Goal: Information Seeking & Learning: Learn about a topic

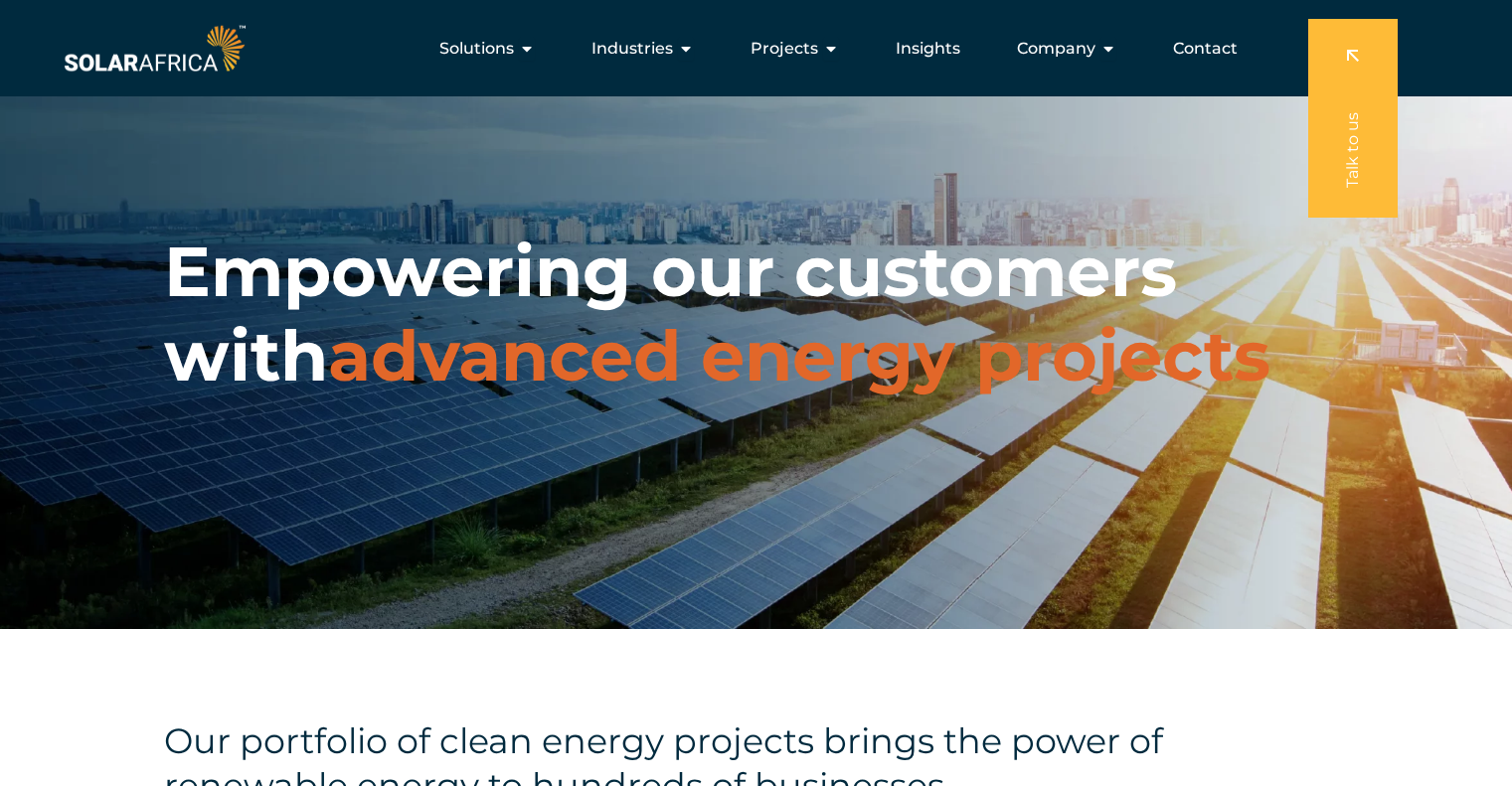
scroll to position [4193, 0]
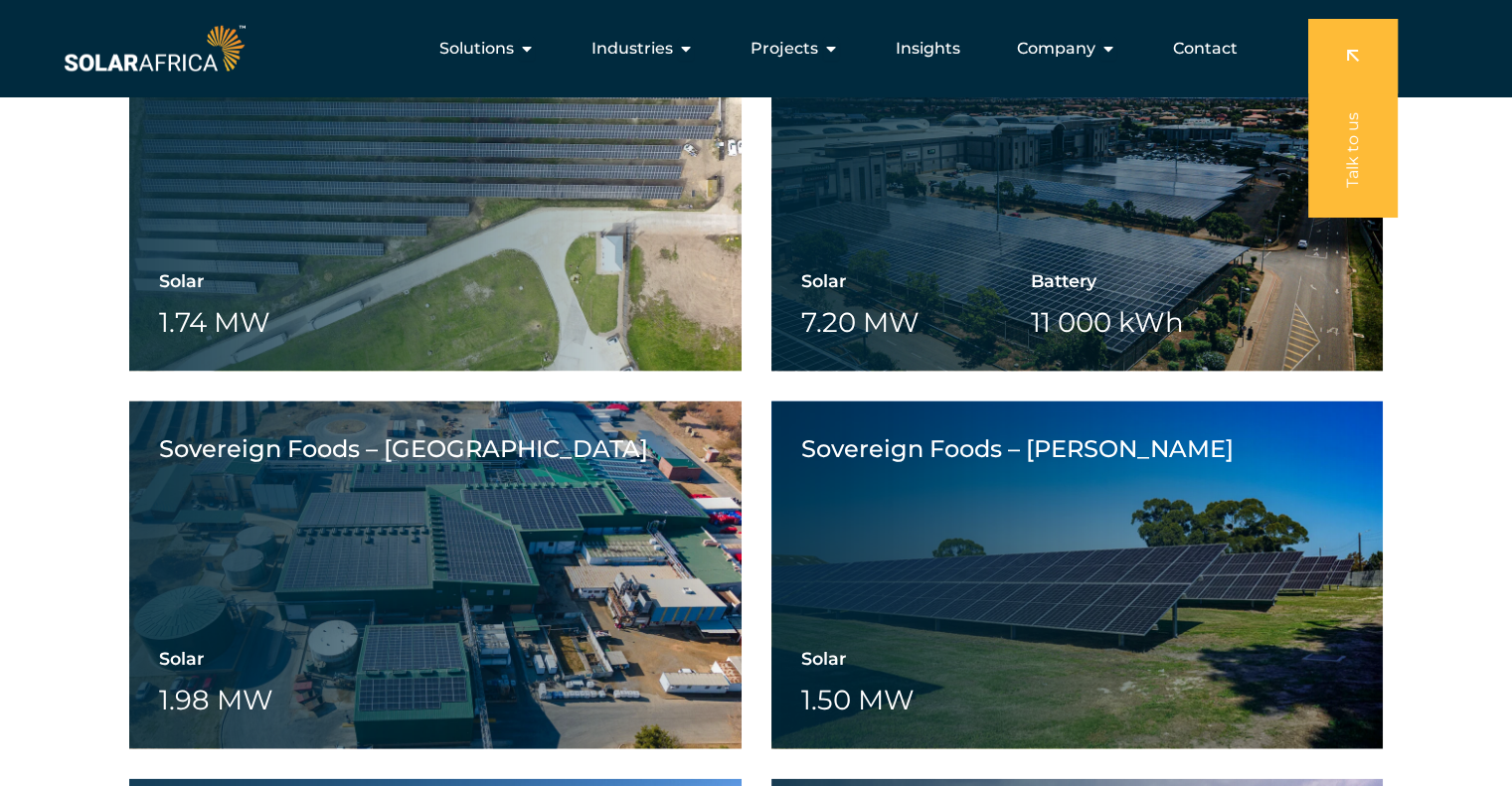
click at [1082, 54] on span "Company" at bounding box center [1056, 49] width 79 height 24
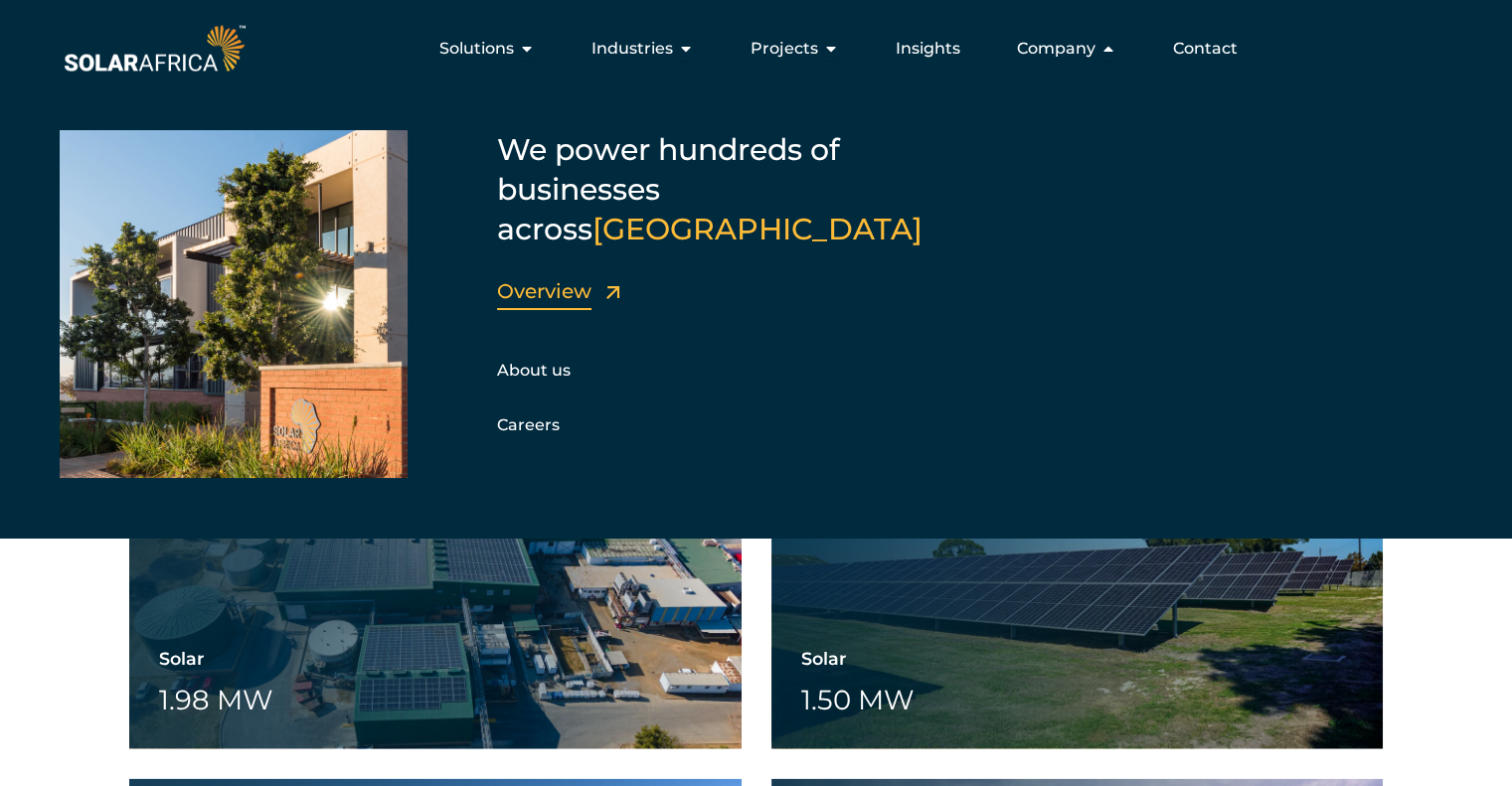
click at [534, 280] on link "Overview" at bounding box center [544, 292] width 94 height 24
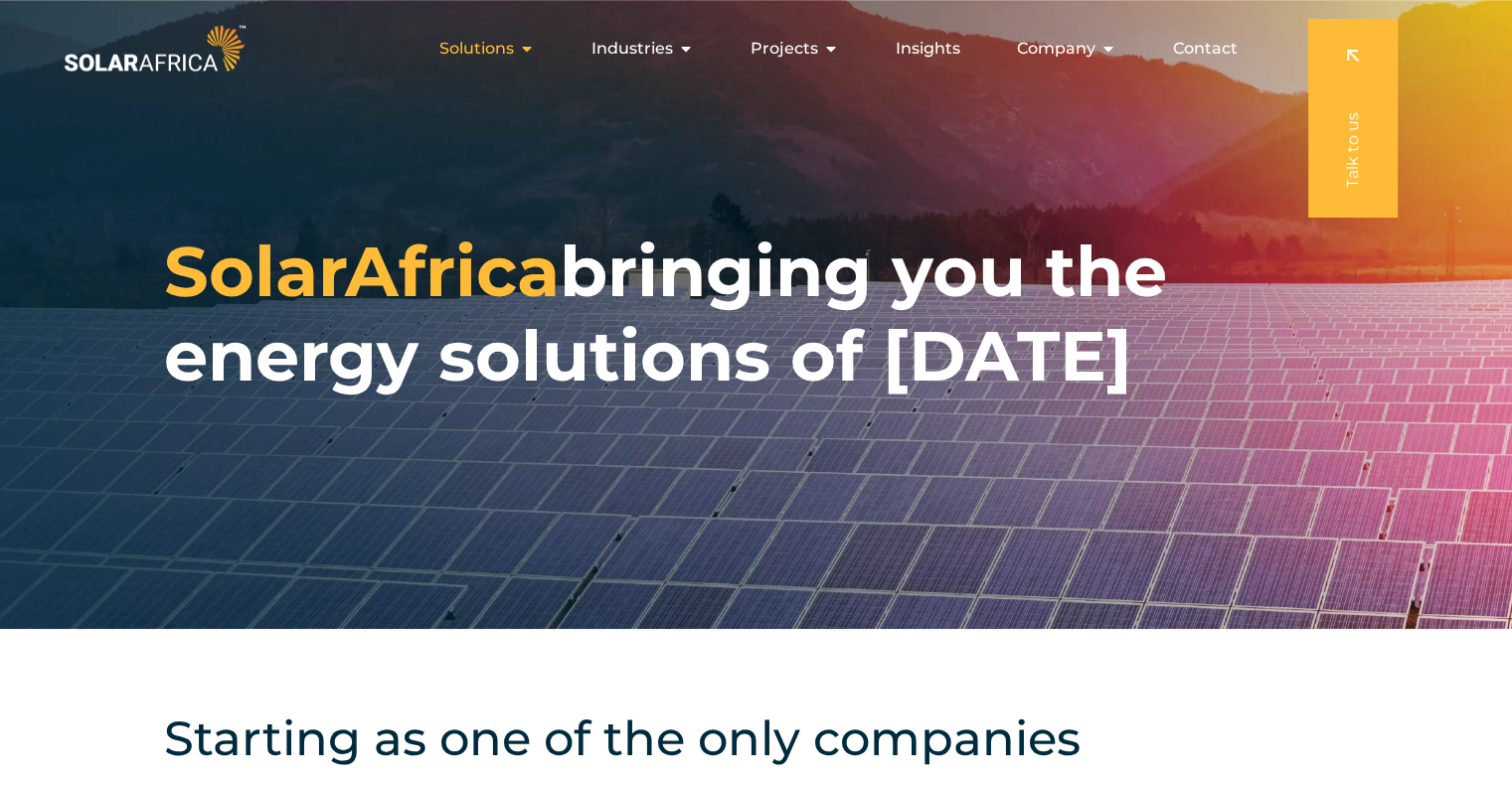
click at [497, 51] on span "Solutions" at bounding box center [477, 49] width 75 height 24
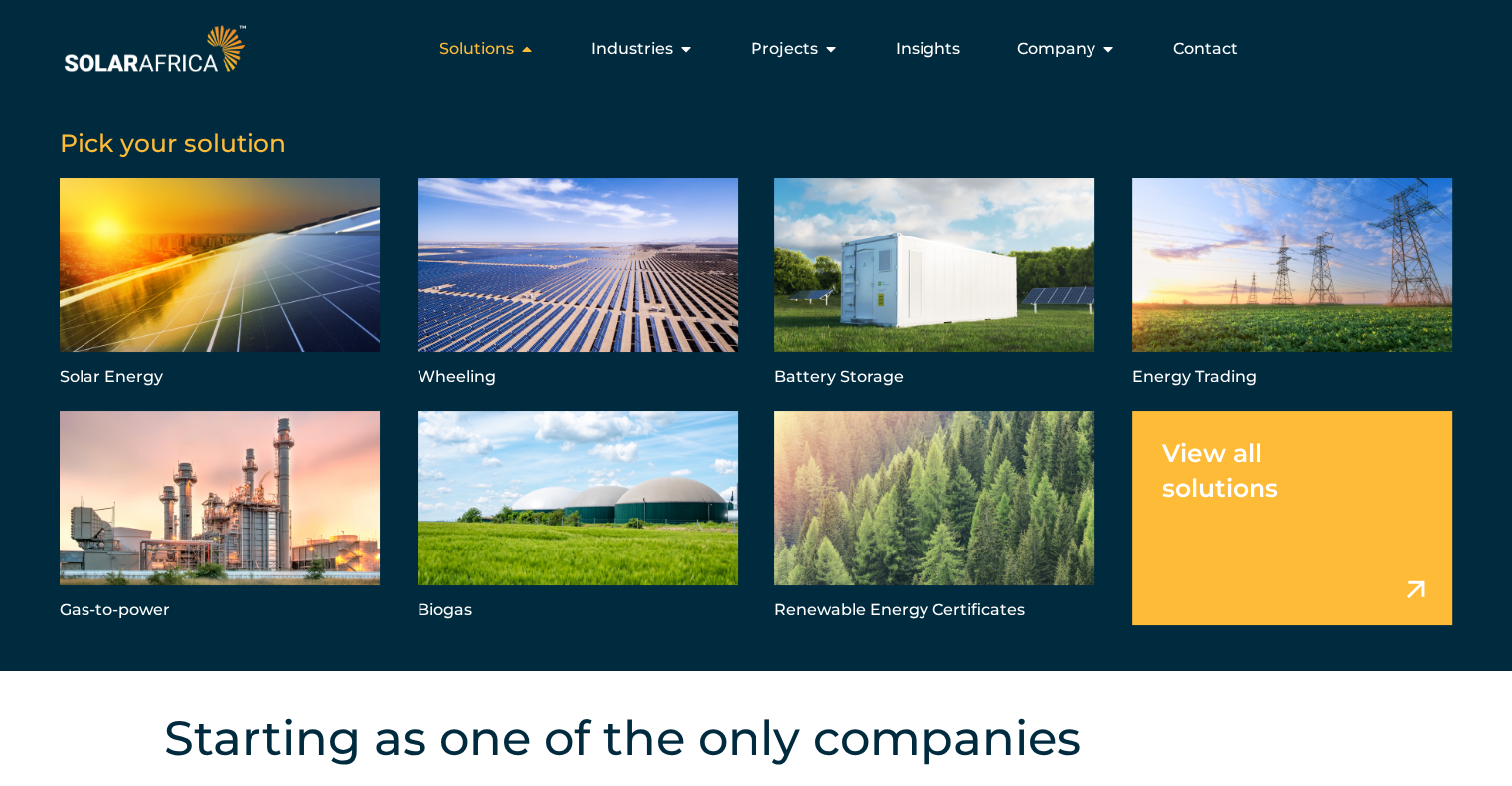
click at [497, 51] on span "Solutions" at bounding box center [477, 49] width 75 height 24
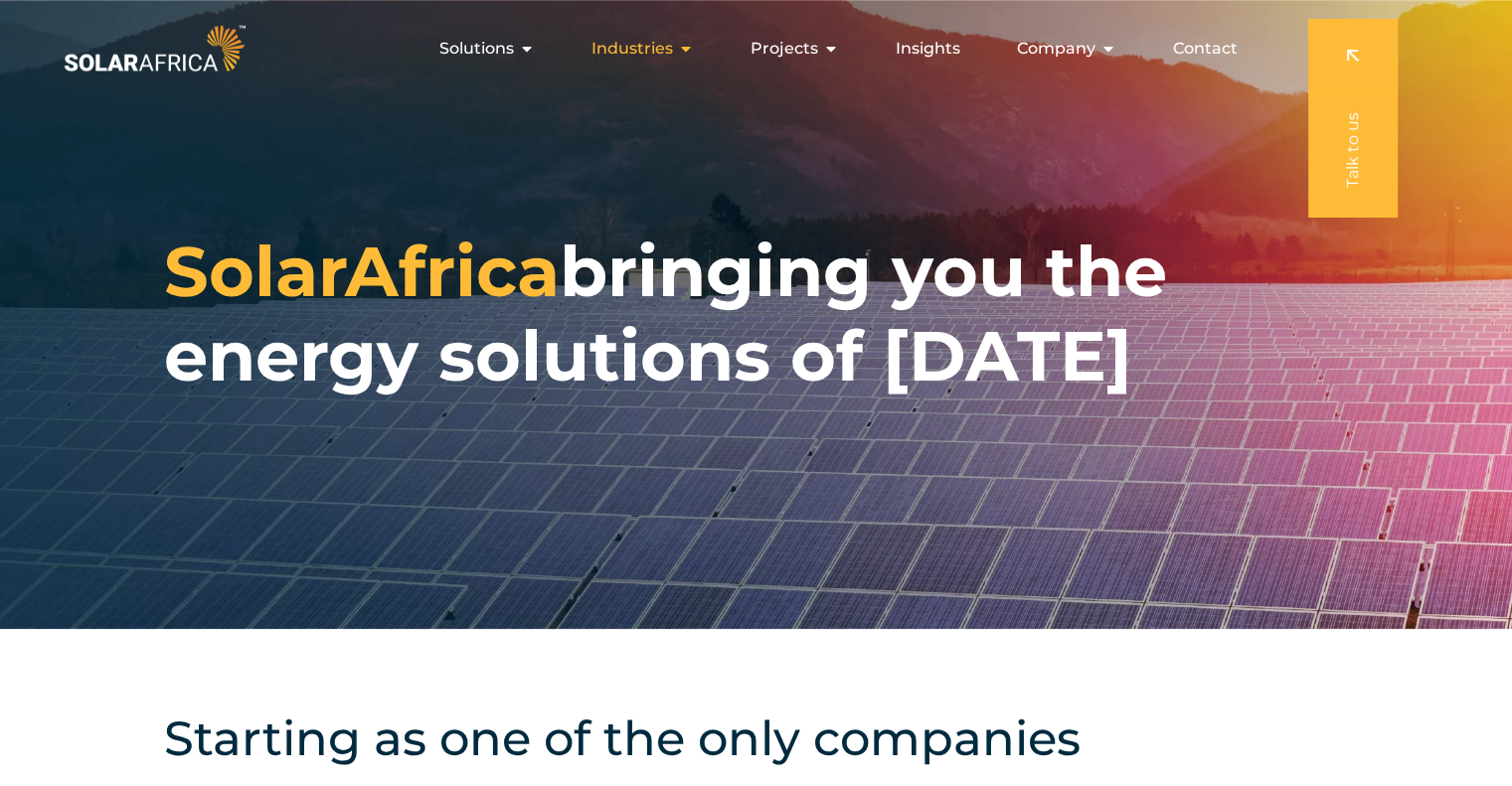
click at [646, 29] on div "Industries Close Industries Open Industries" at bounding box center [643, 49] width 134 height 40
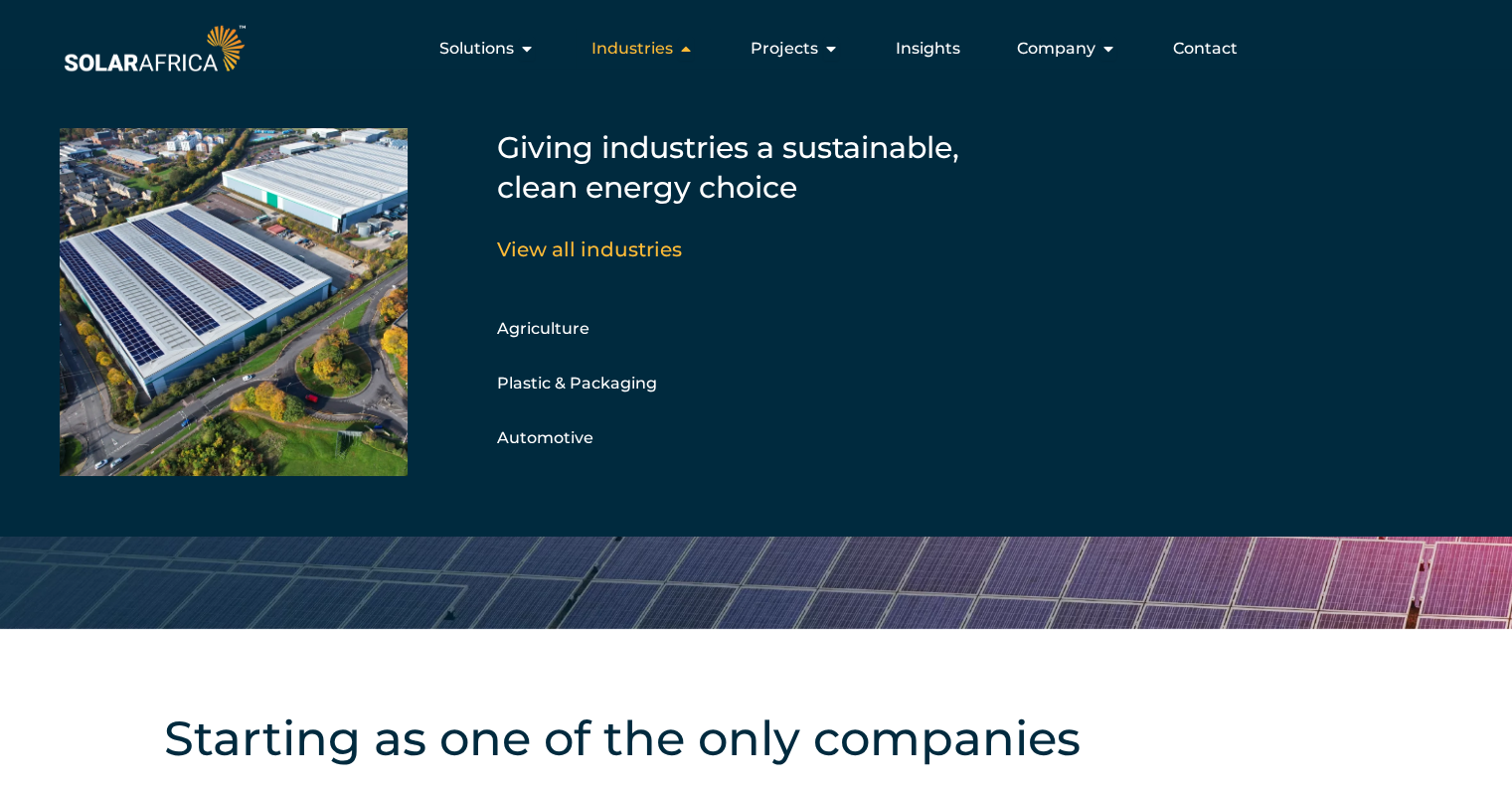
click at [646, 29] on div "Industries Close Industries Open Industries" at bounding box center [643, 49] width 134 height 40
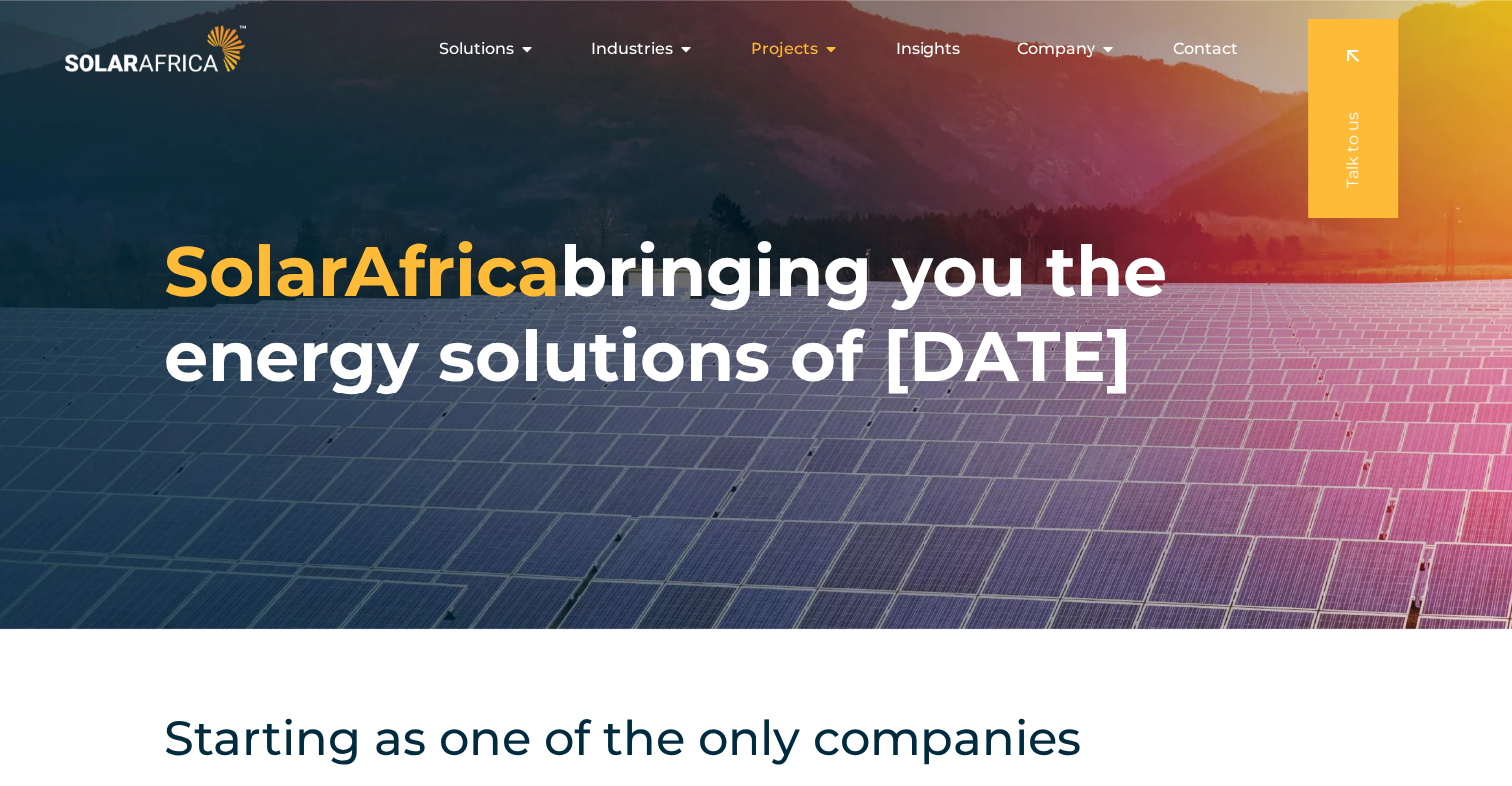
click at [759, 42] on span "Projects" at bounding box center [784, 49] width 68 height 24
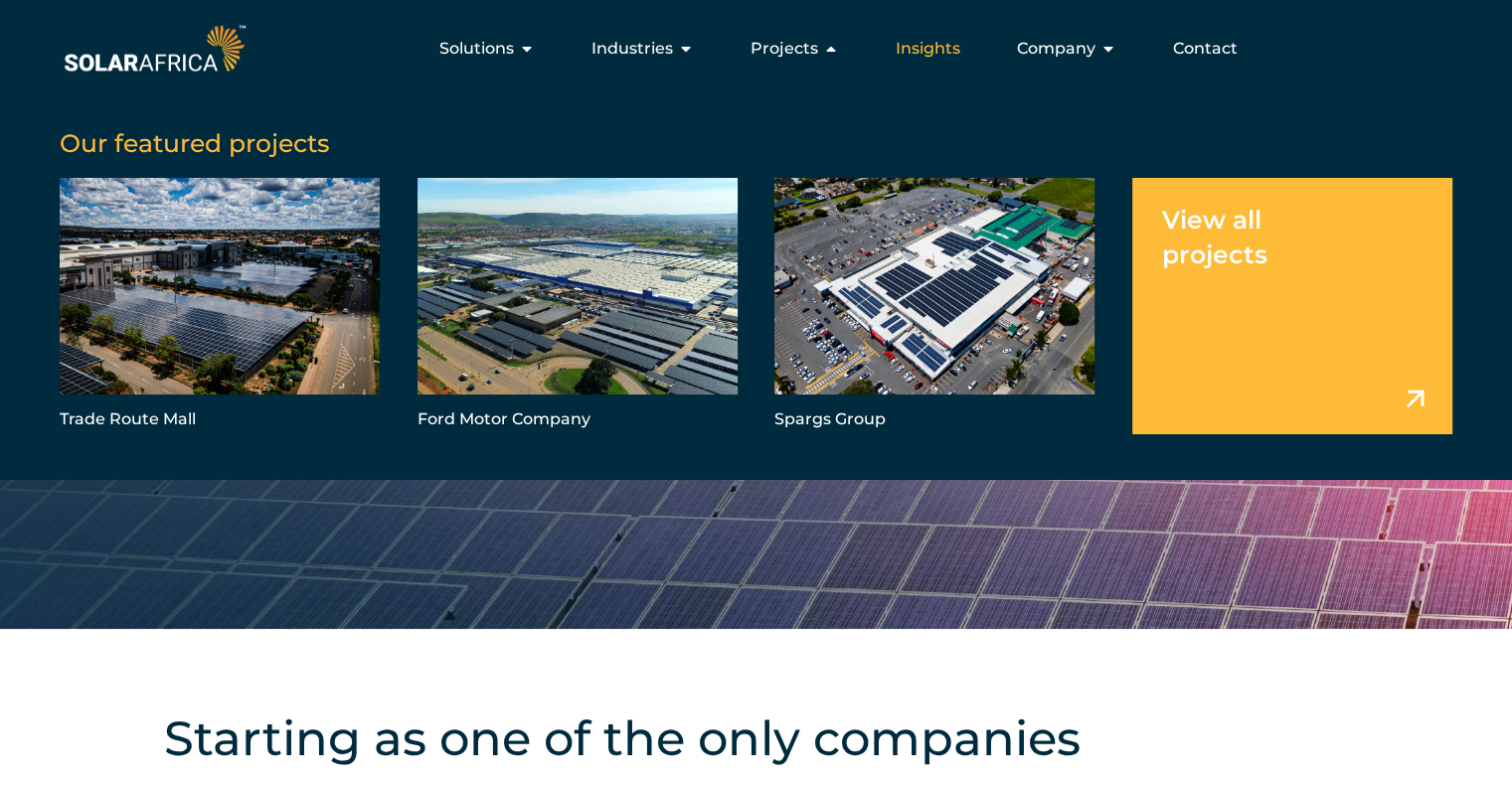
click at [906, 59] on span "Insights" at bounding box center [927, 49] width 65 height 24
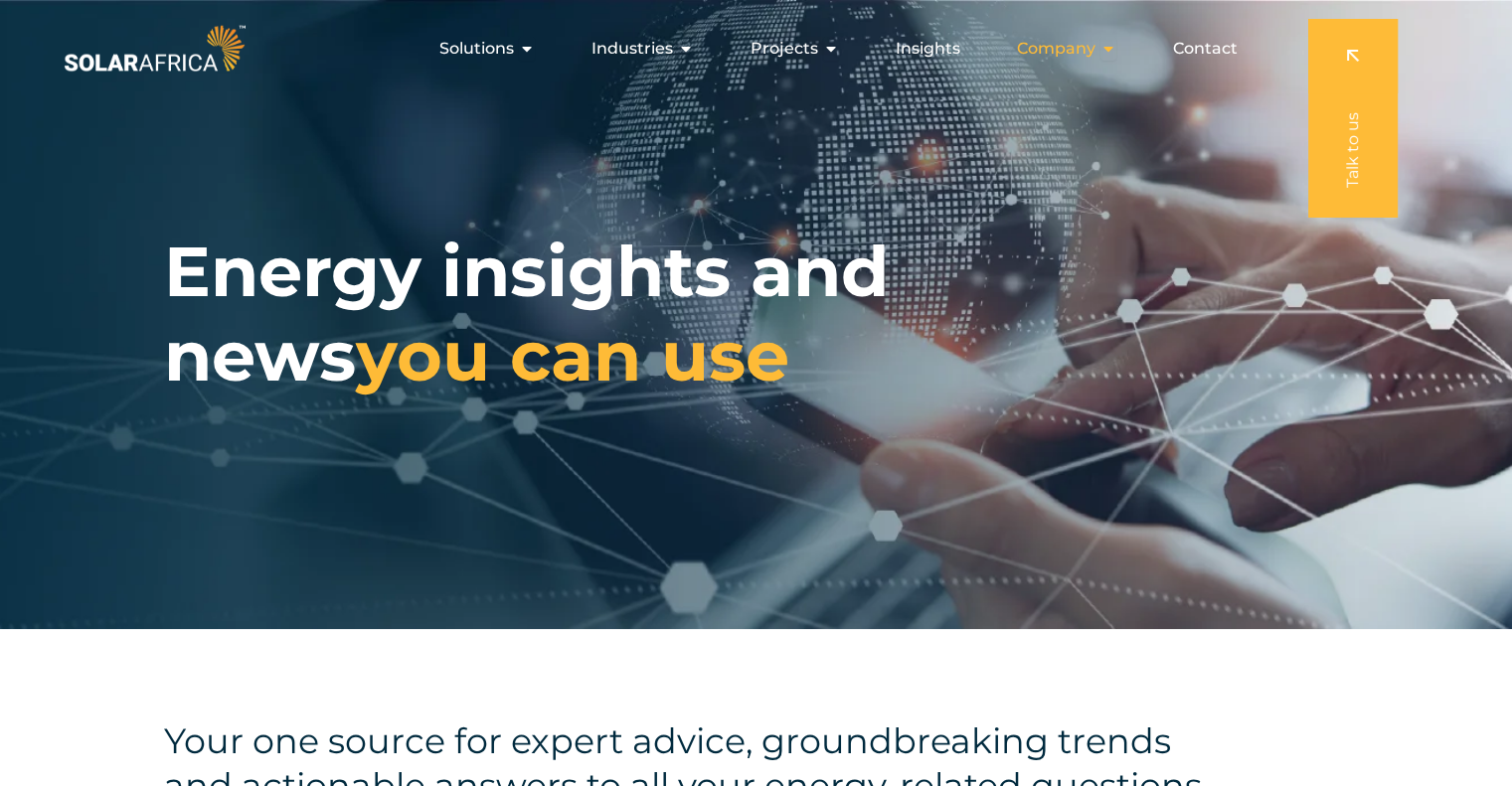
click at [1087, 51] on span "Company" at bounding box center [1056, 49] width 79 height 24
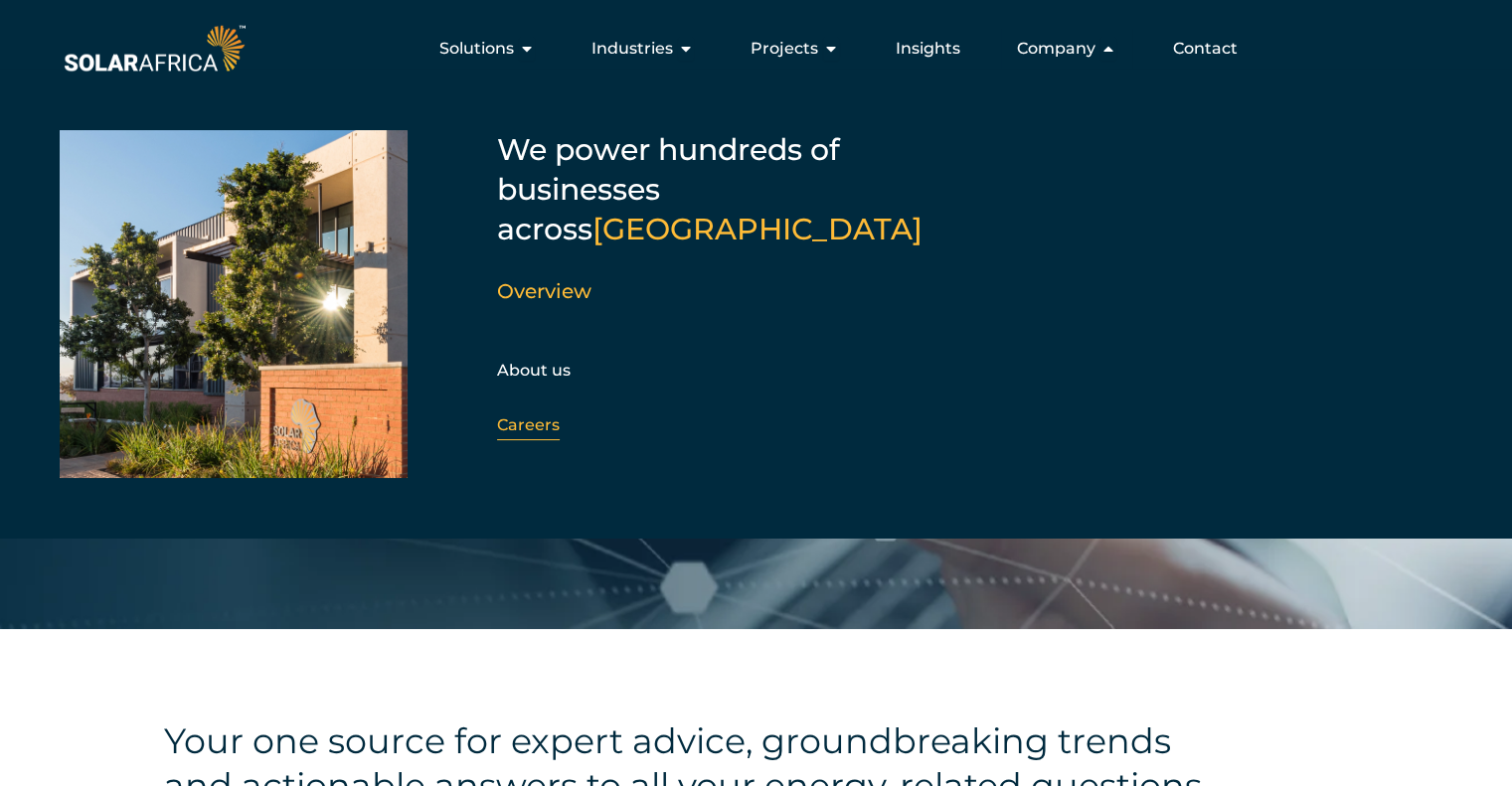
click at [501, 410] on div "Careers" at bounding box center [604, 425] width 215 height 30
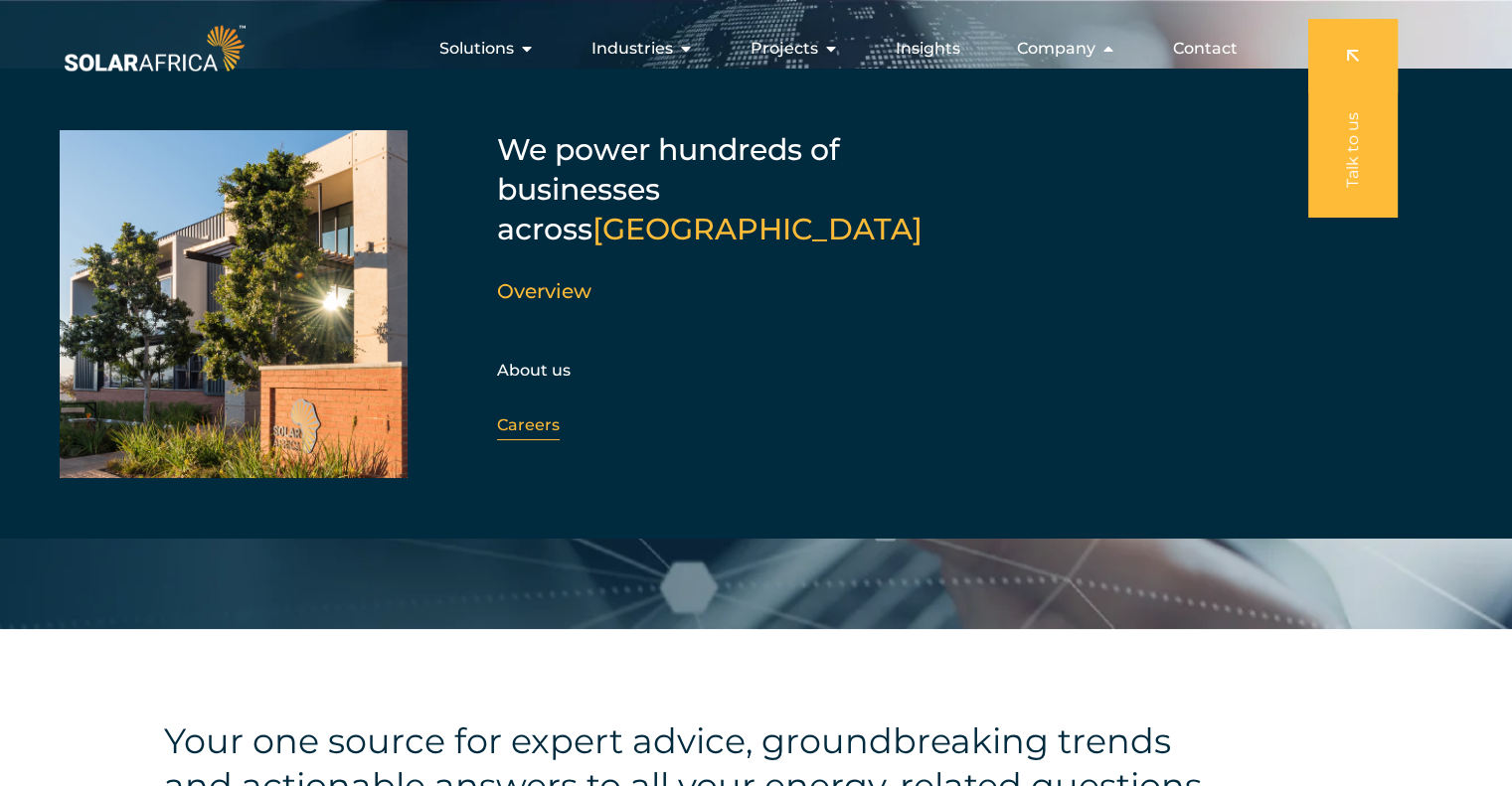
click at [532, 415] on link "Careers" at bounding box center [528, 424] width 63 height 19
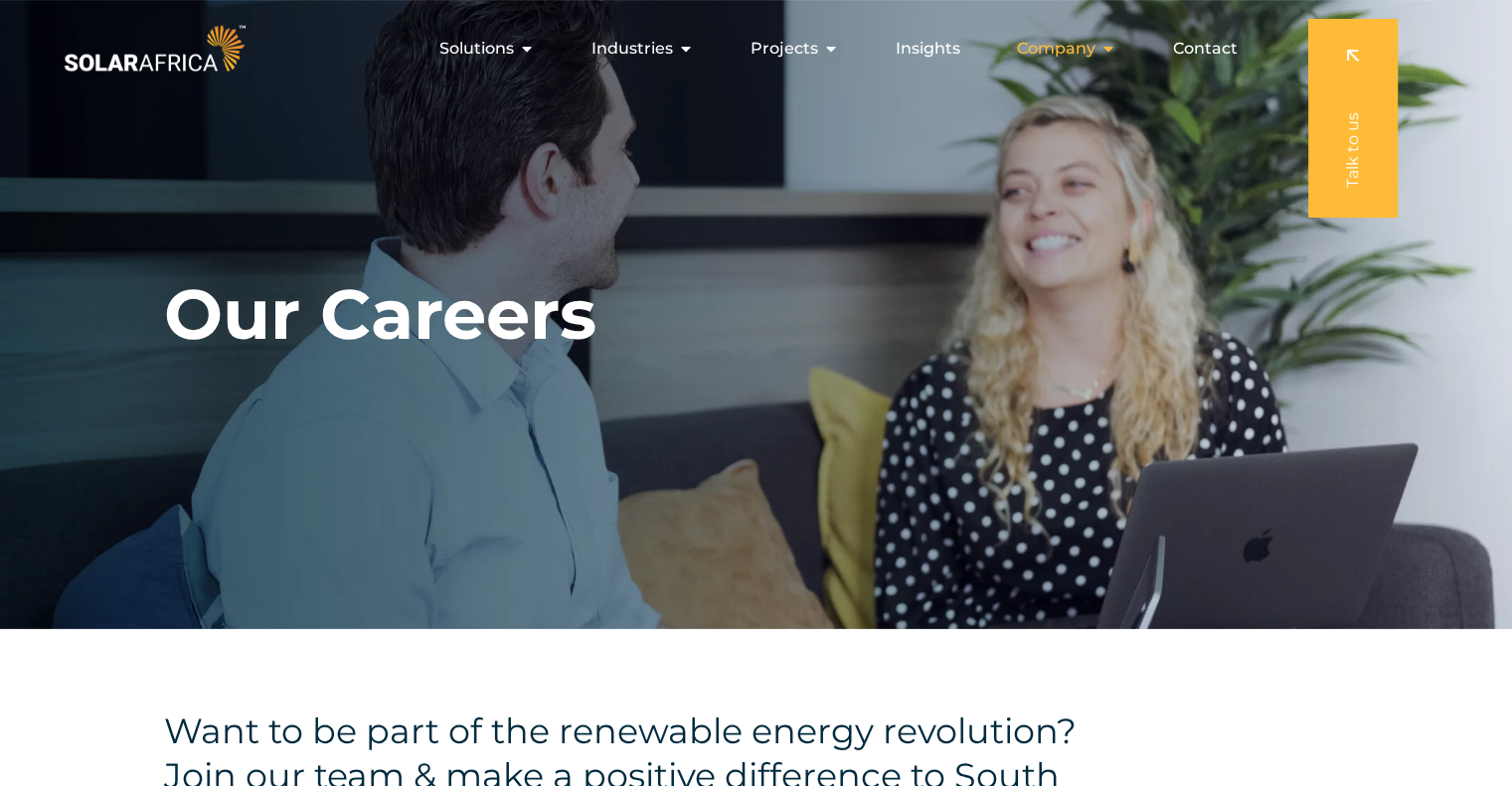
click at [1077, 49] on span "Company" at bounding box center [1056, 49] width 79 height 24
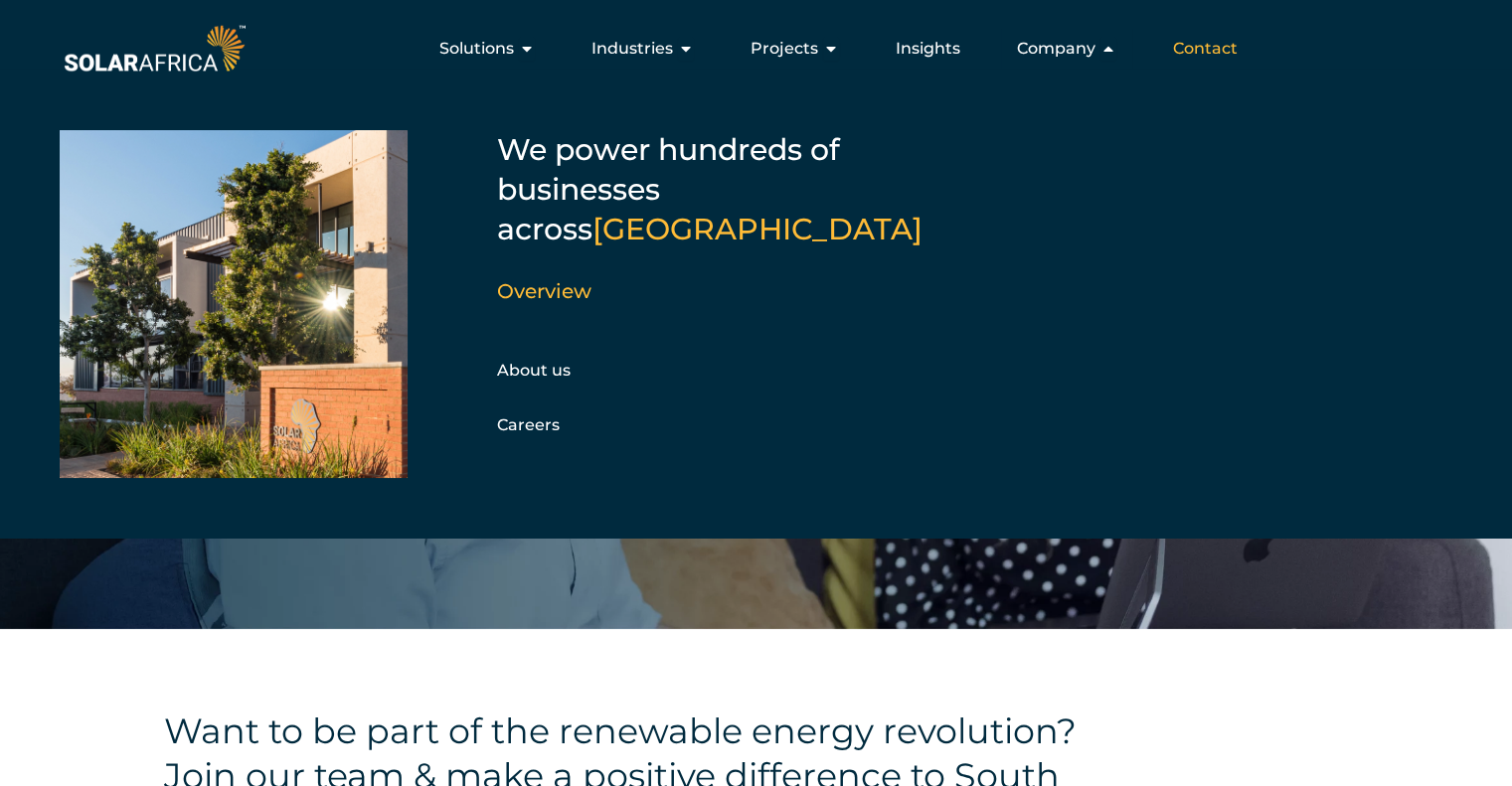
click at [1213, 55] on span "Contact" at bounding box center [1205, 49] width 65 height 24
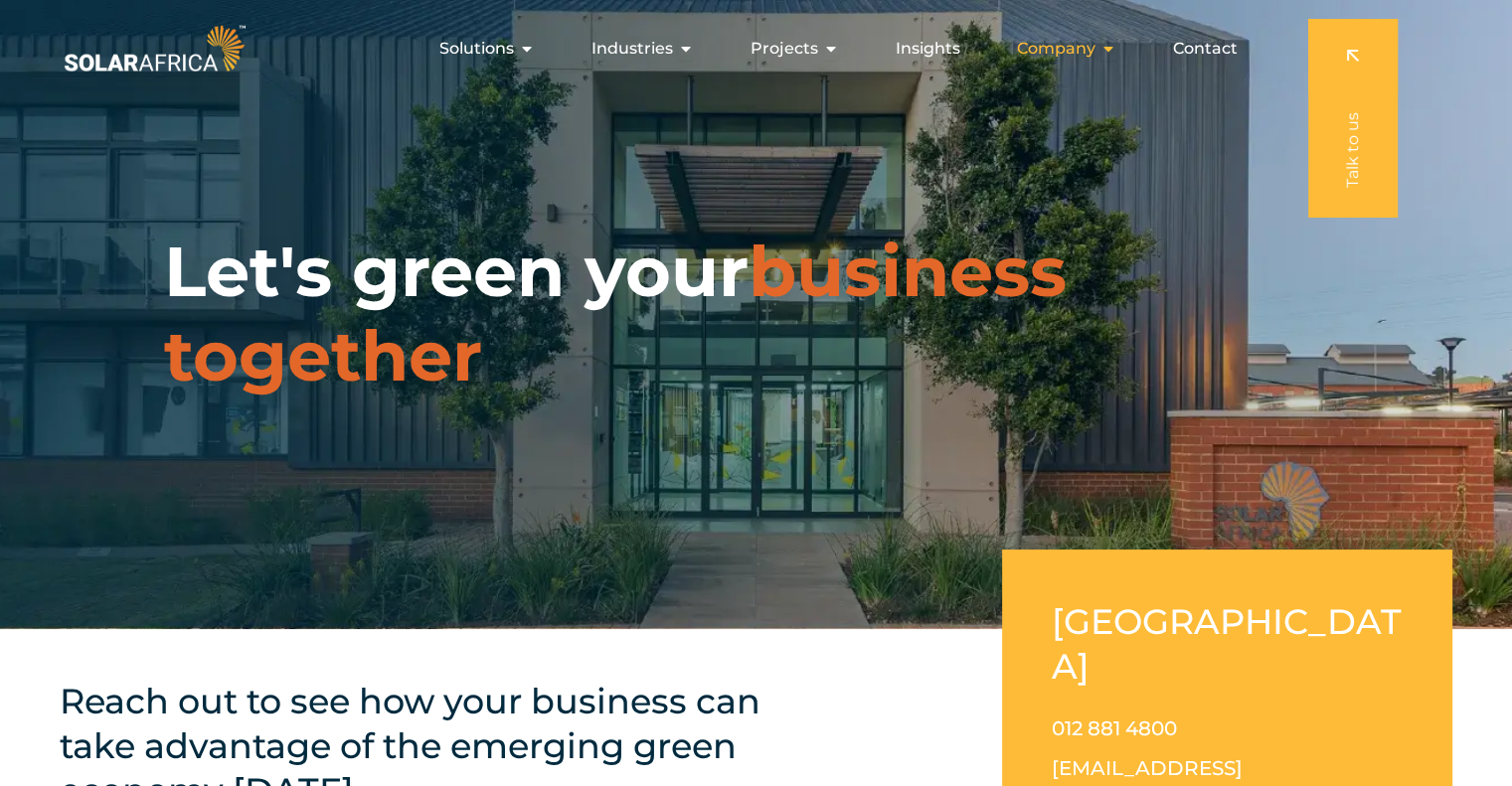
click at [1049, 57] on span "Company" at bounding box center [1056, 49] width 79 height 24
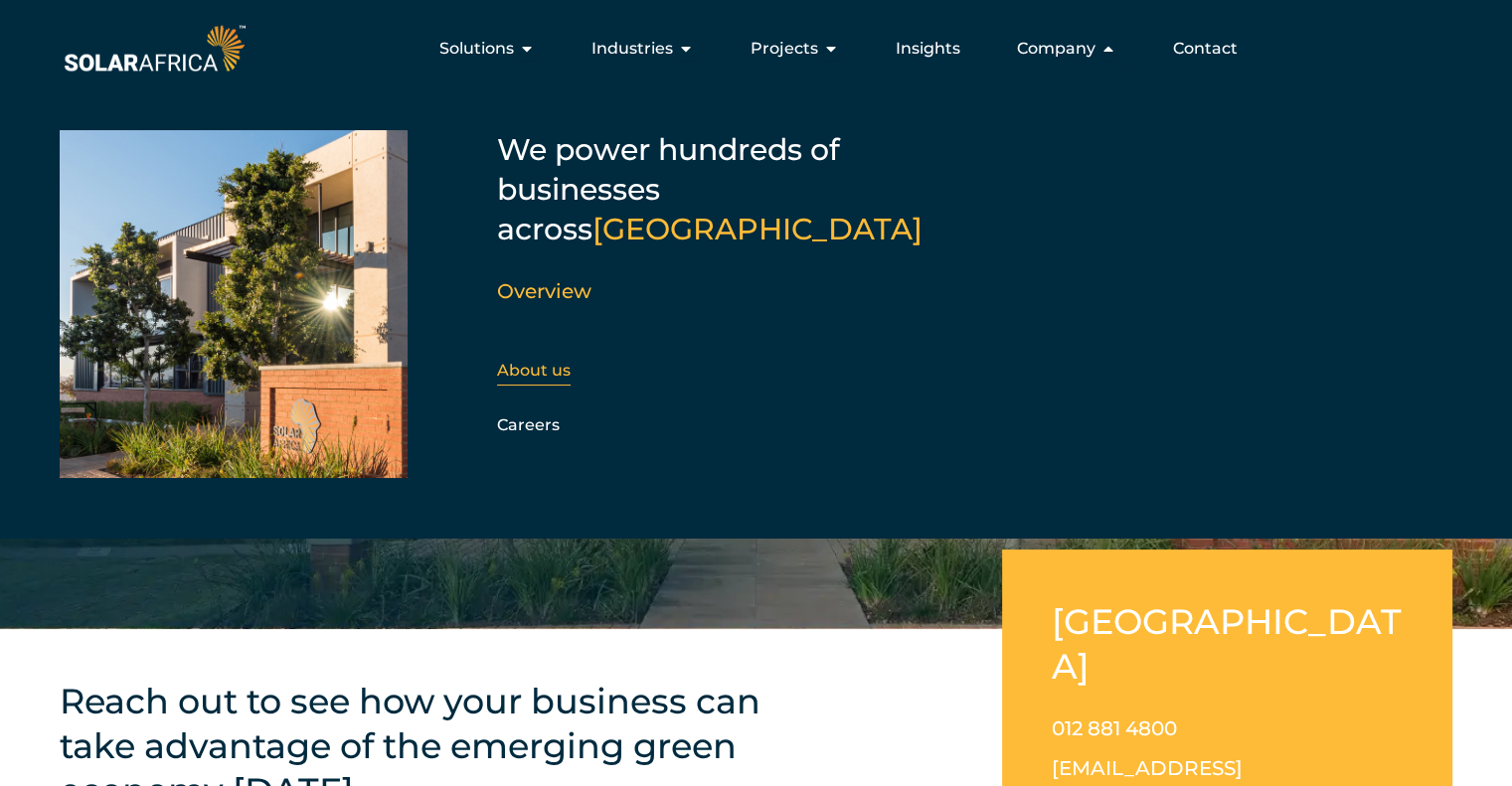
click at [518, 361] on link "About us" at bounding box center [534, 370] width 74 height 19
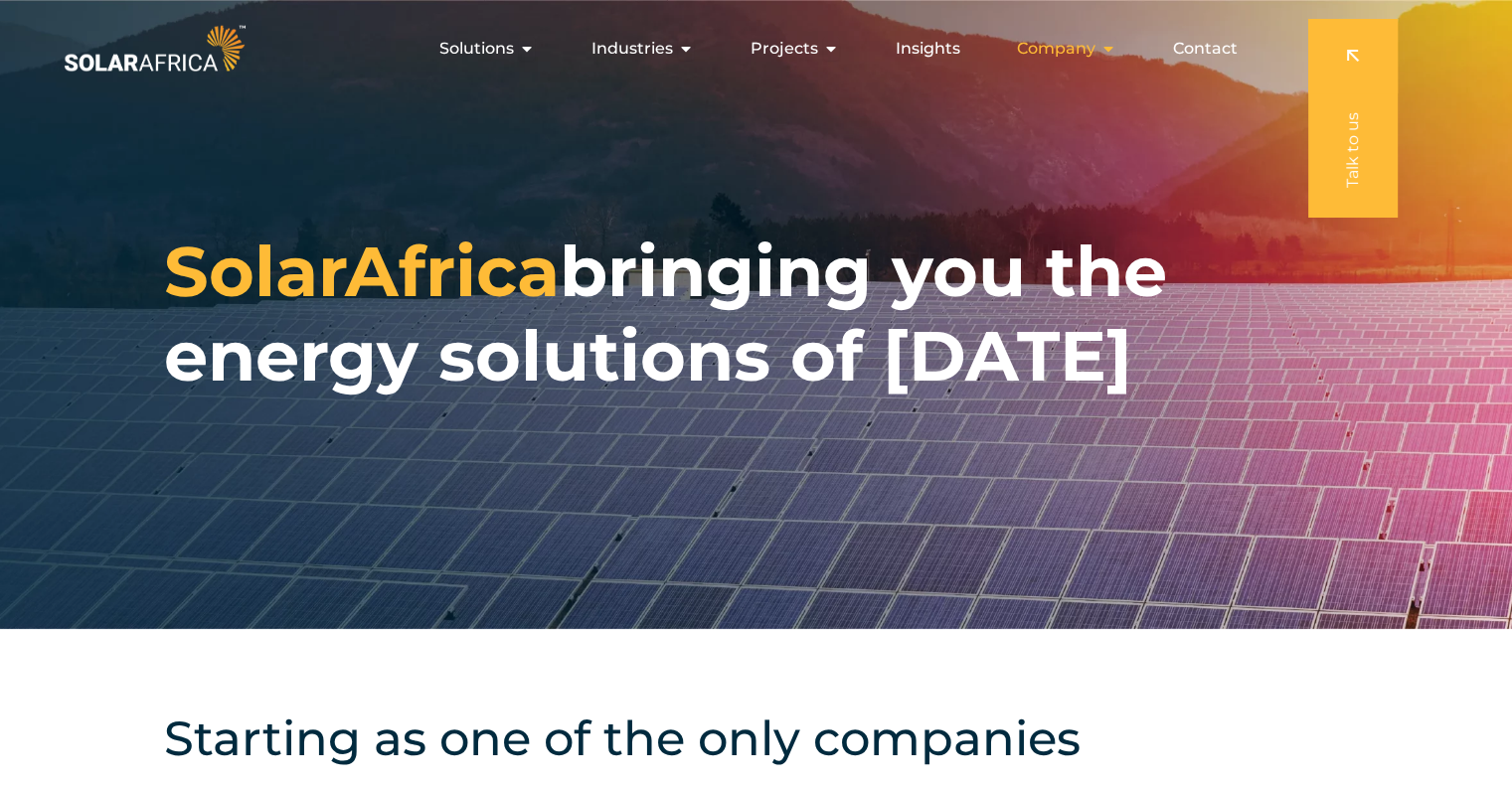
click at [1061, 41] on span "Company" at bounding box center [1056, 49] width 79 height 24
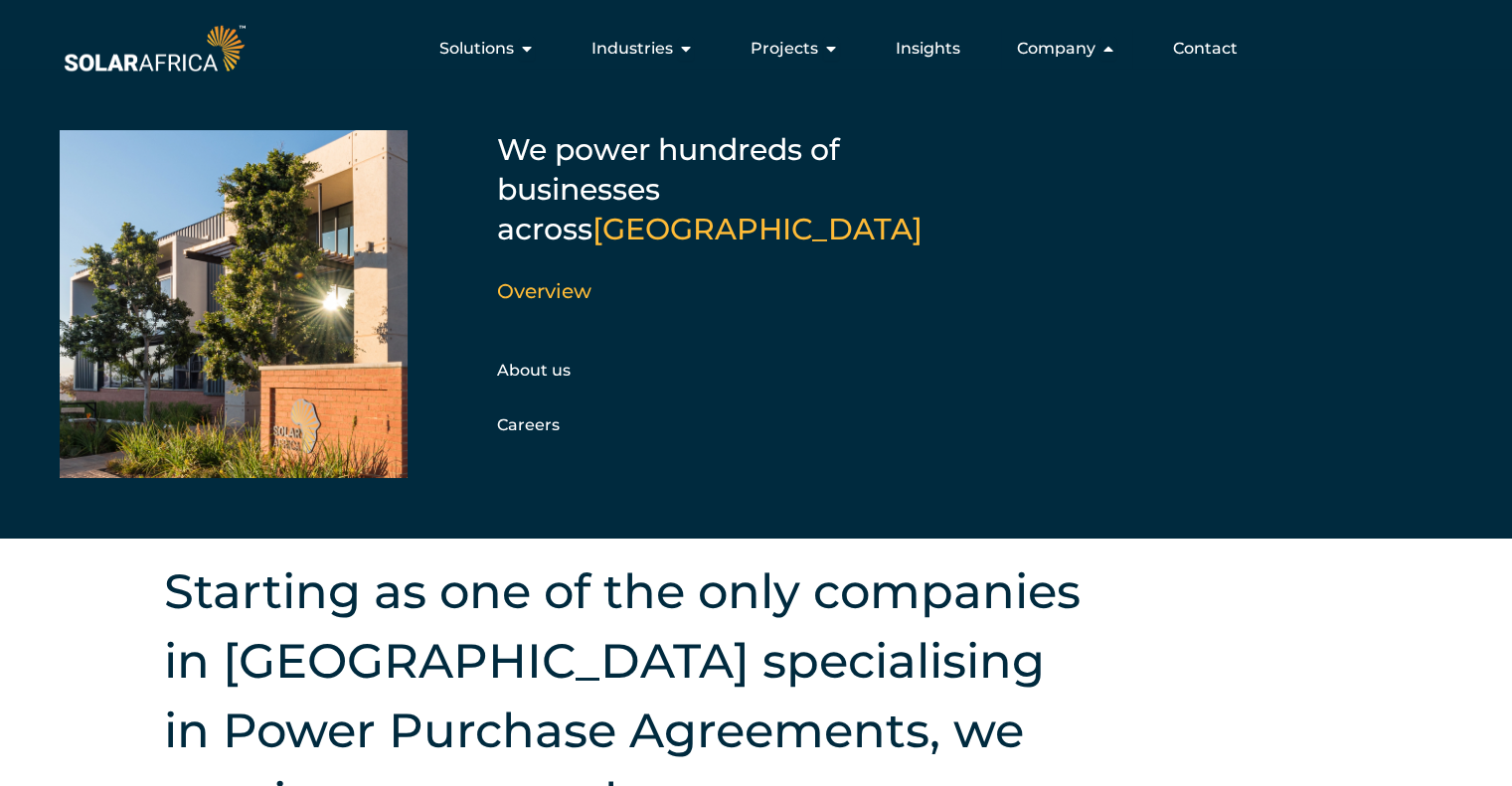
scroll to position [97, 0]
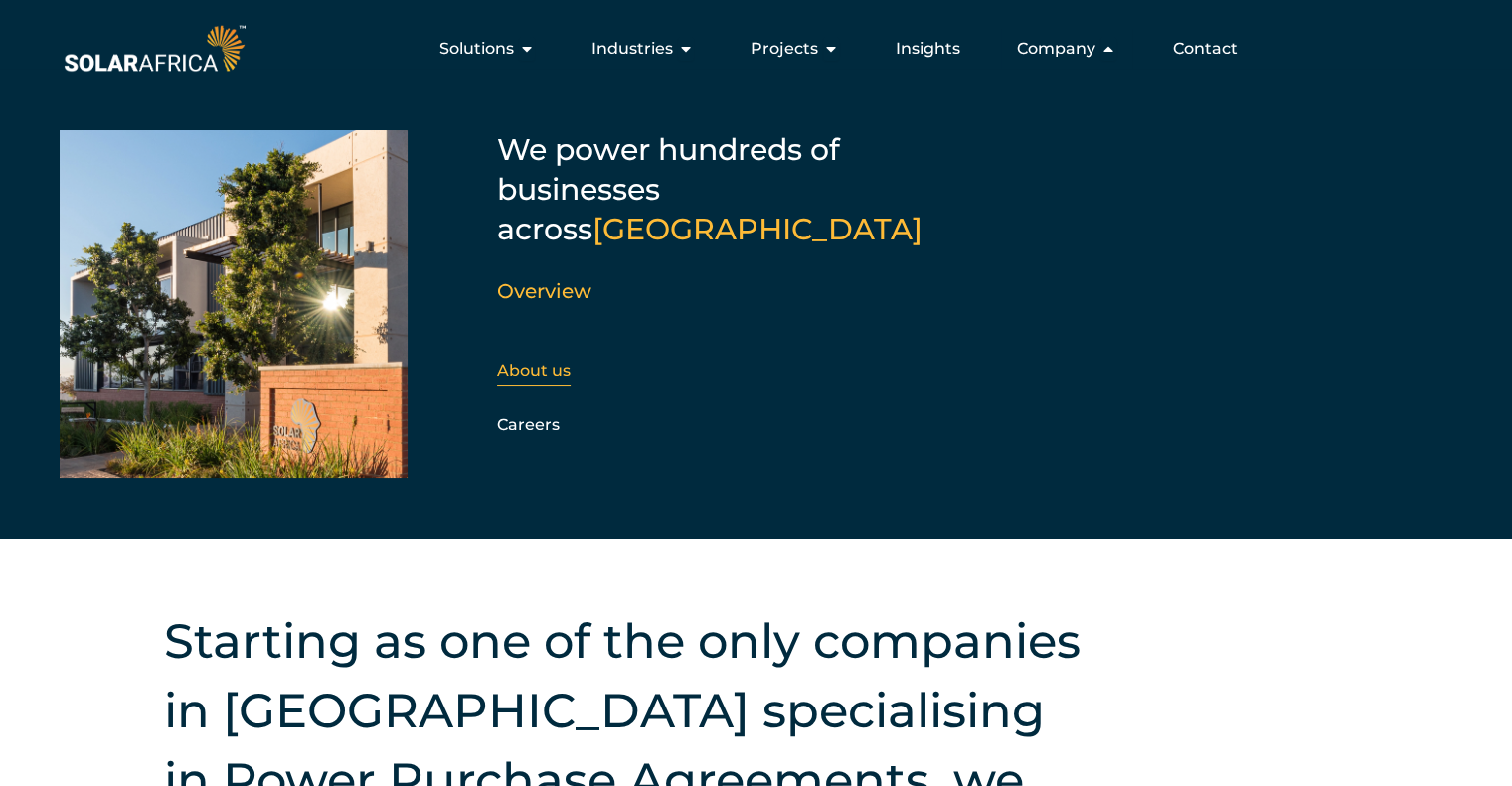
click at [554, 356] on div "About us" at bounding box center [604, 371] width 215 height 30
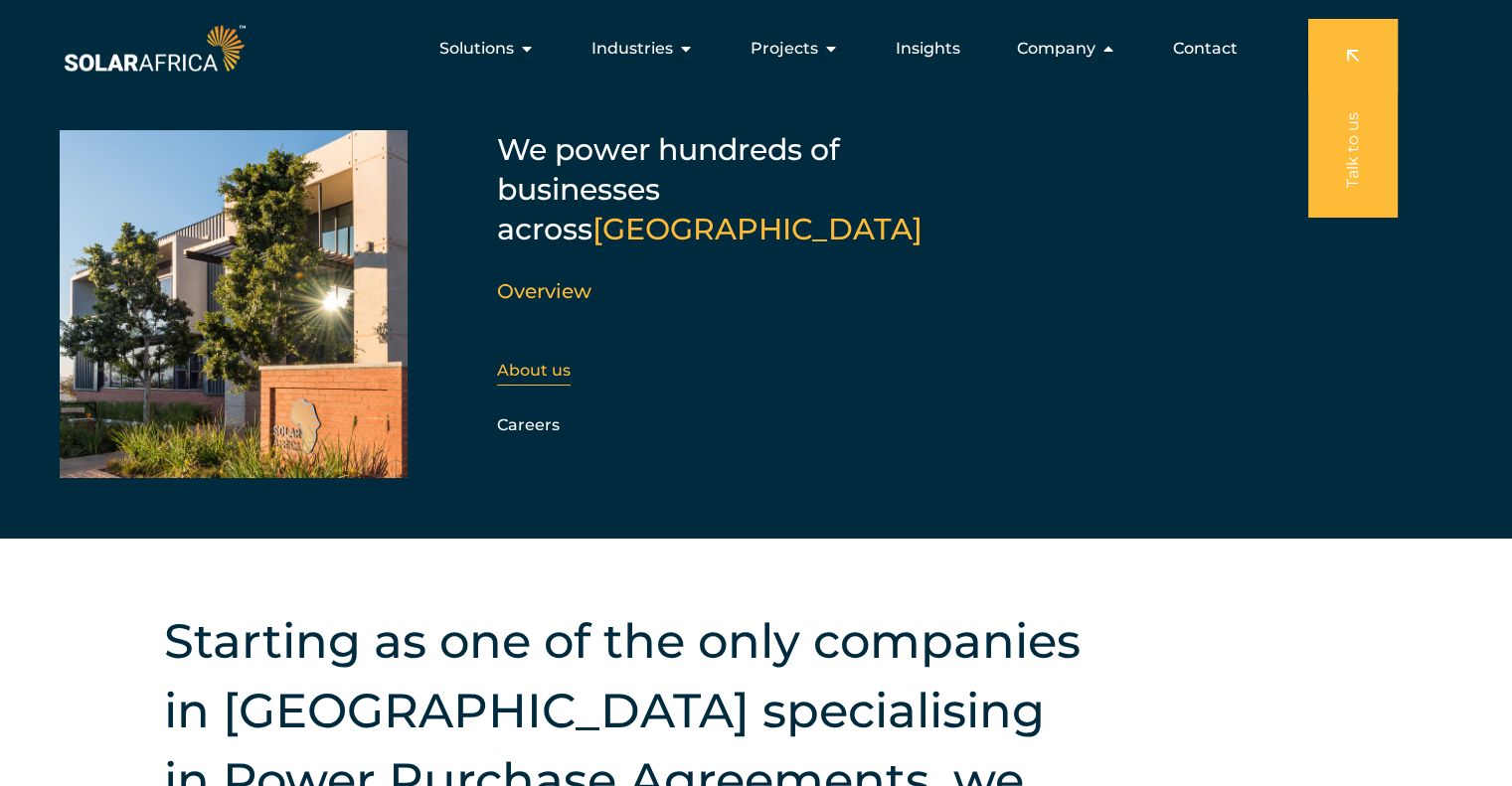
click at [549, 361] on link "About us" at bounding box center [534, 370] width 74 height 19
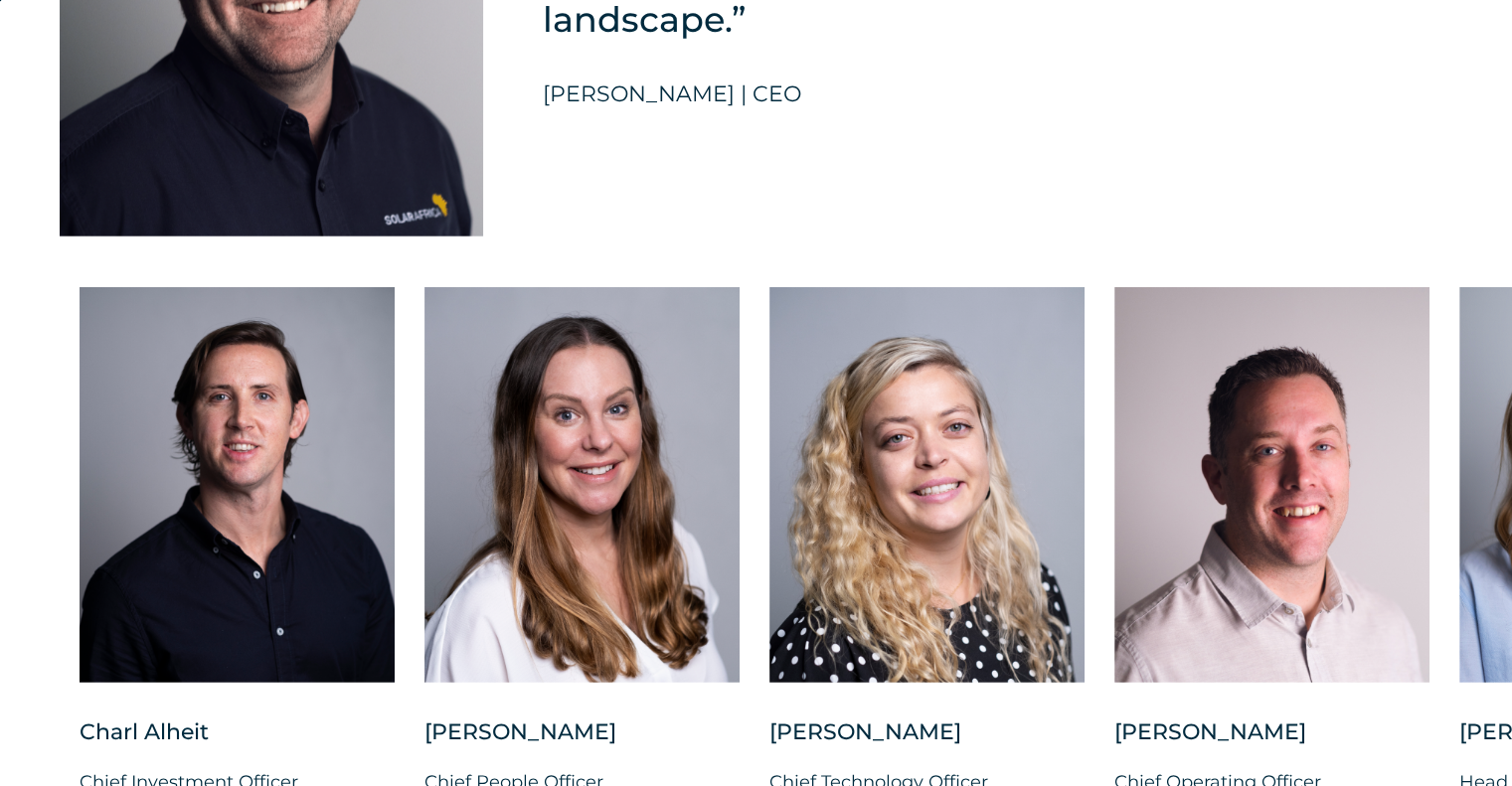
scroll to position [5033, 0]
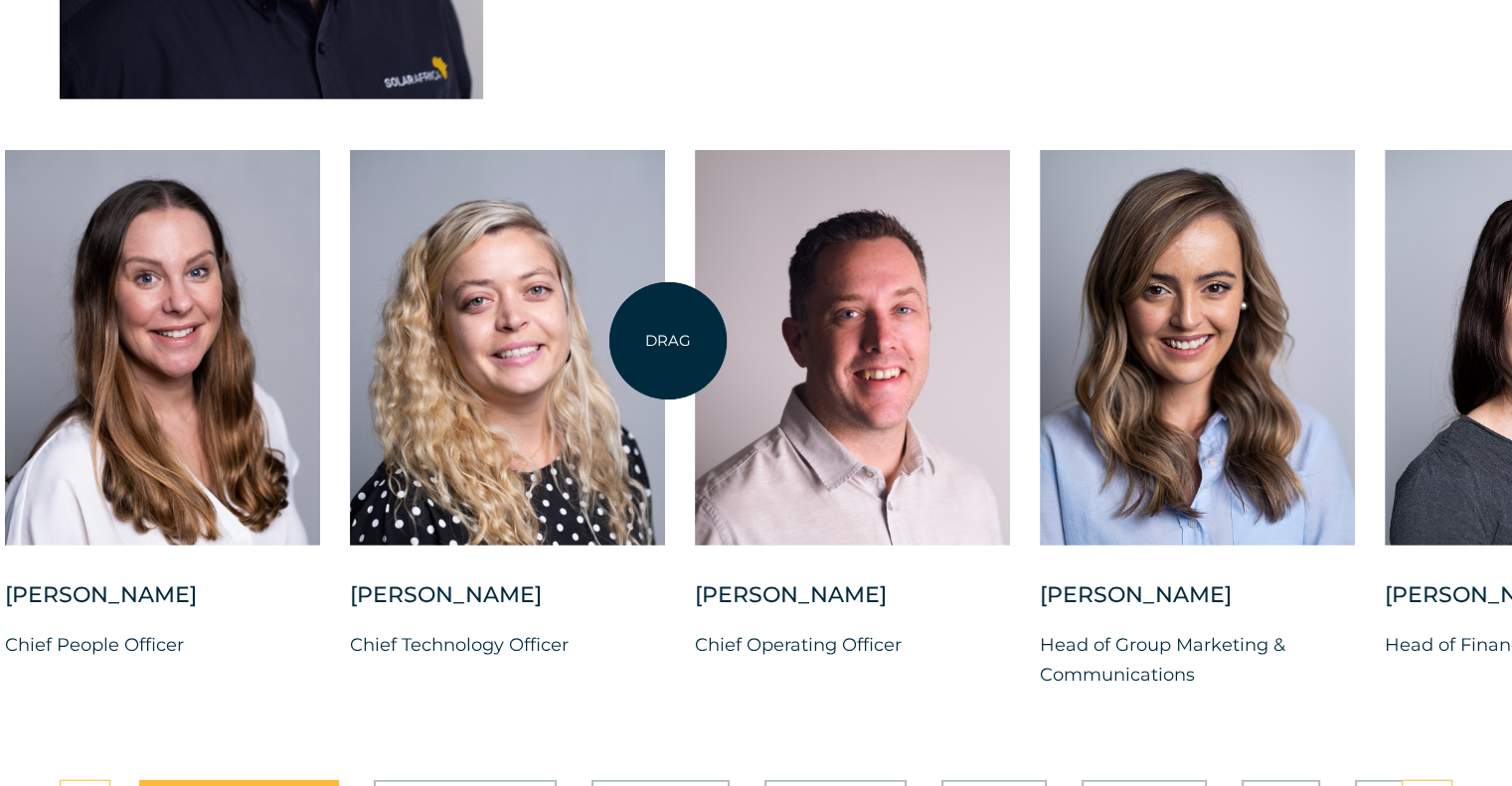
drag, startPoint x: 1087, startPoint y: 367, endPoint x: 646, endPoint y: 341, distance: 441.8
click at [646, 341] on div "Charl Alheit Chief Investment Officer Candice Seggie Chief People Officer Suné …" at bounding box center [1039, 435] width 2918 height 571
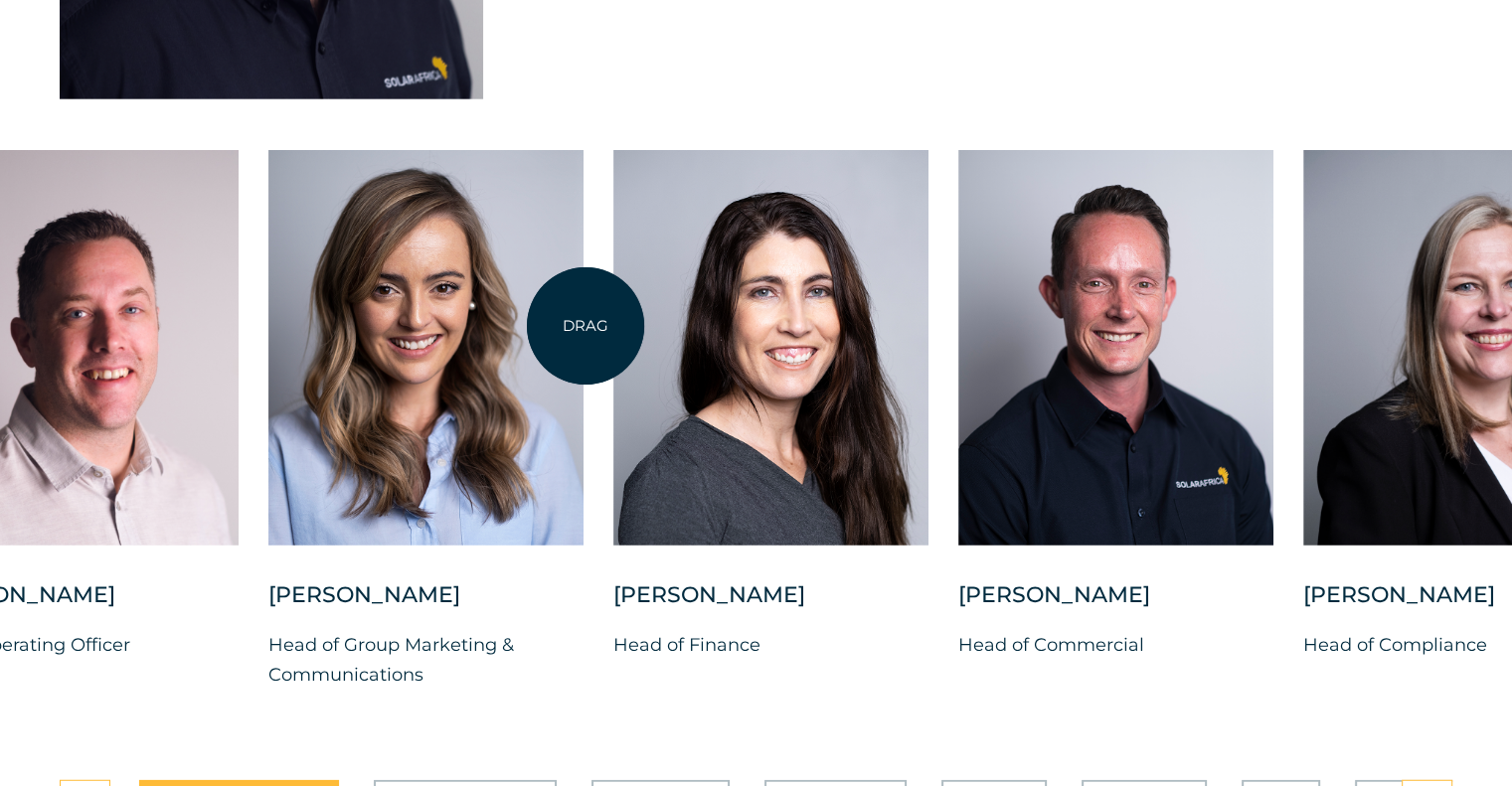
drag, startPoint x: 1086, startPoint y: 370, endPoint x: 470, endPoint y: 343, distance: 616.6
click at [470, 343] on div "Charl Alheit Chief Investment Officer Candice Seggie Chief People Officer Suné …" at bounding box center [268, 435] width 2918 height 571
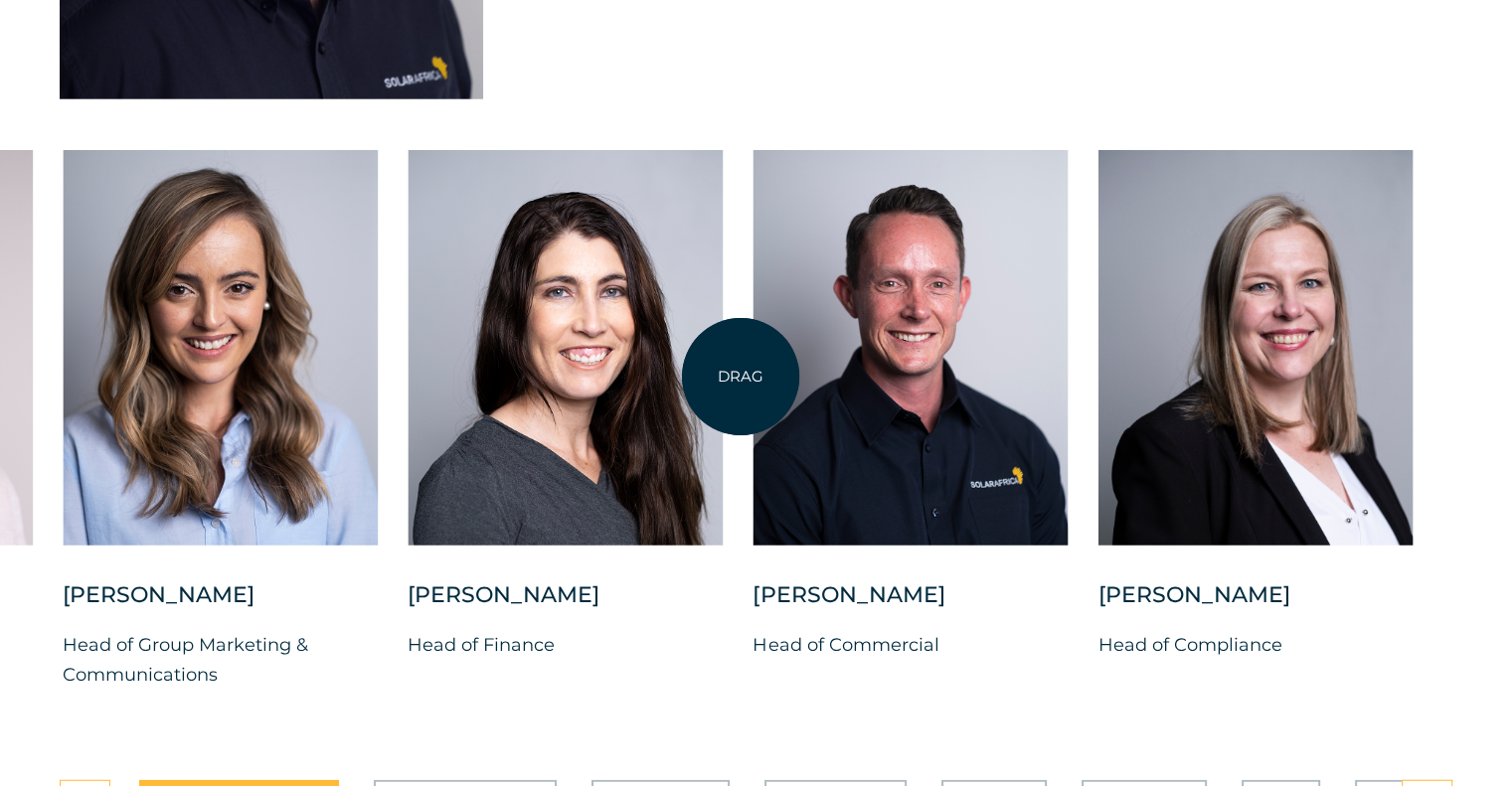
drag, startPoint x: 823, startPoint y: 394, endPoint x: 301, endPoint y: 349, distance: 523.9
click at [301, 349] on div "Charl Alheit Chief Investment Officer Candice Seggie Chief People Officer Suné …" at bounding box center [62, 435] width 2918 height 571
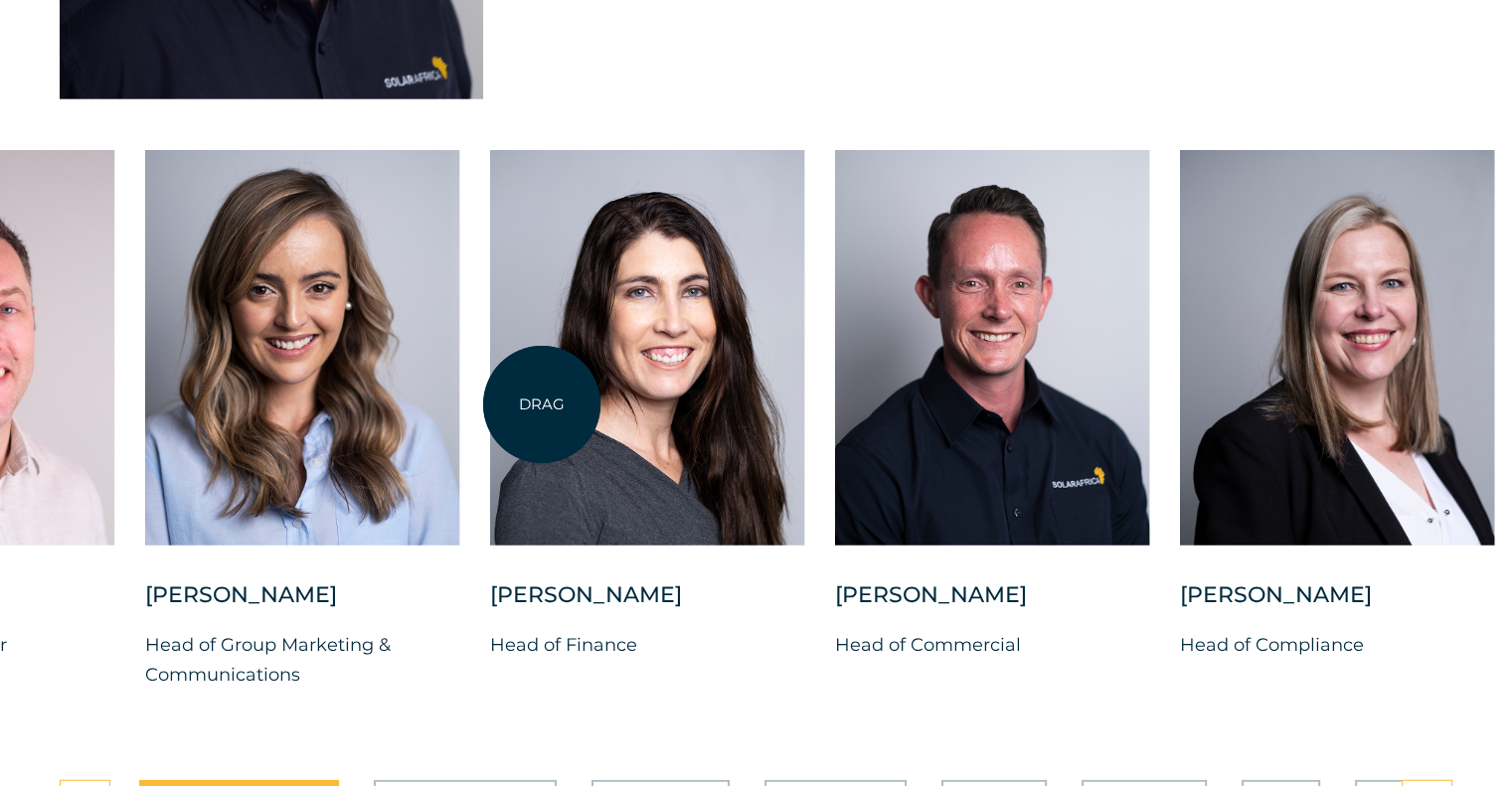
drag, startPoint x: 471, startPoint y: 412, endPoint x: 958, endPoint y: 545, distance: 504.8
click at [805, 545] on div at bounding box center [647, 365] width 315 height 430
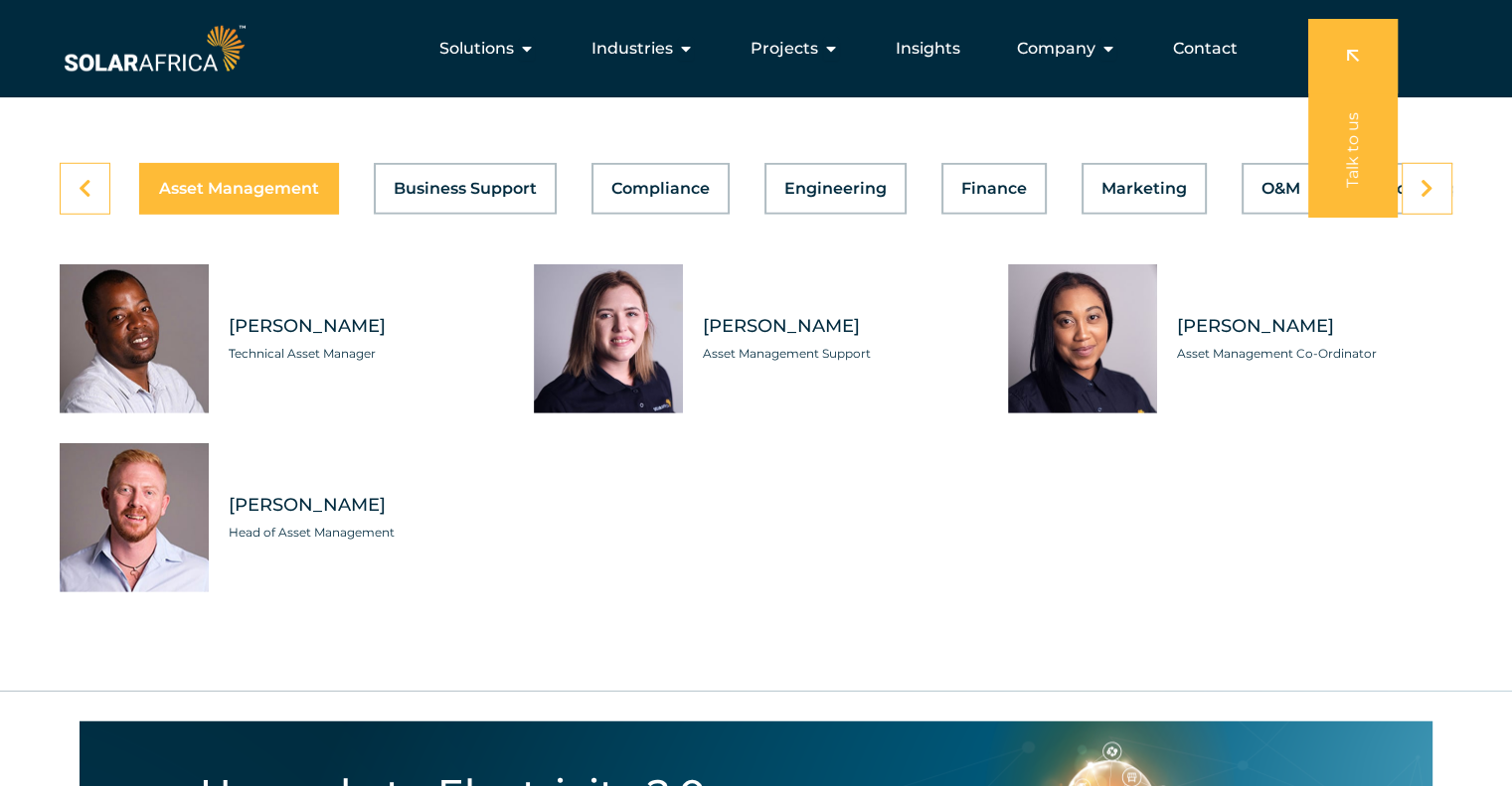
scroll to position [5649, 0]
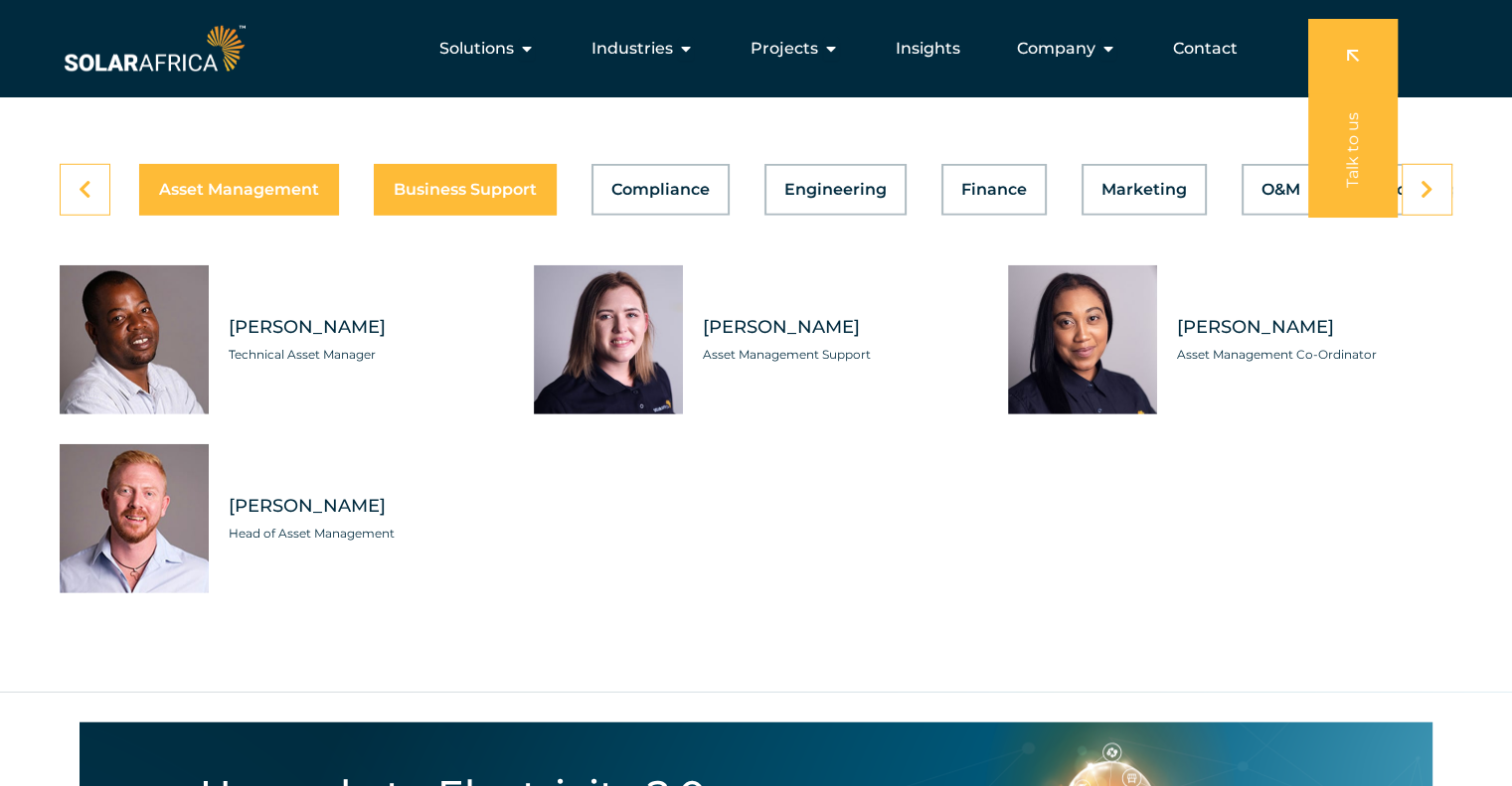
click at [425, 182] on span "Business Support" at bounding box center [465, 190] width 143 height 16
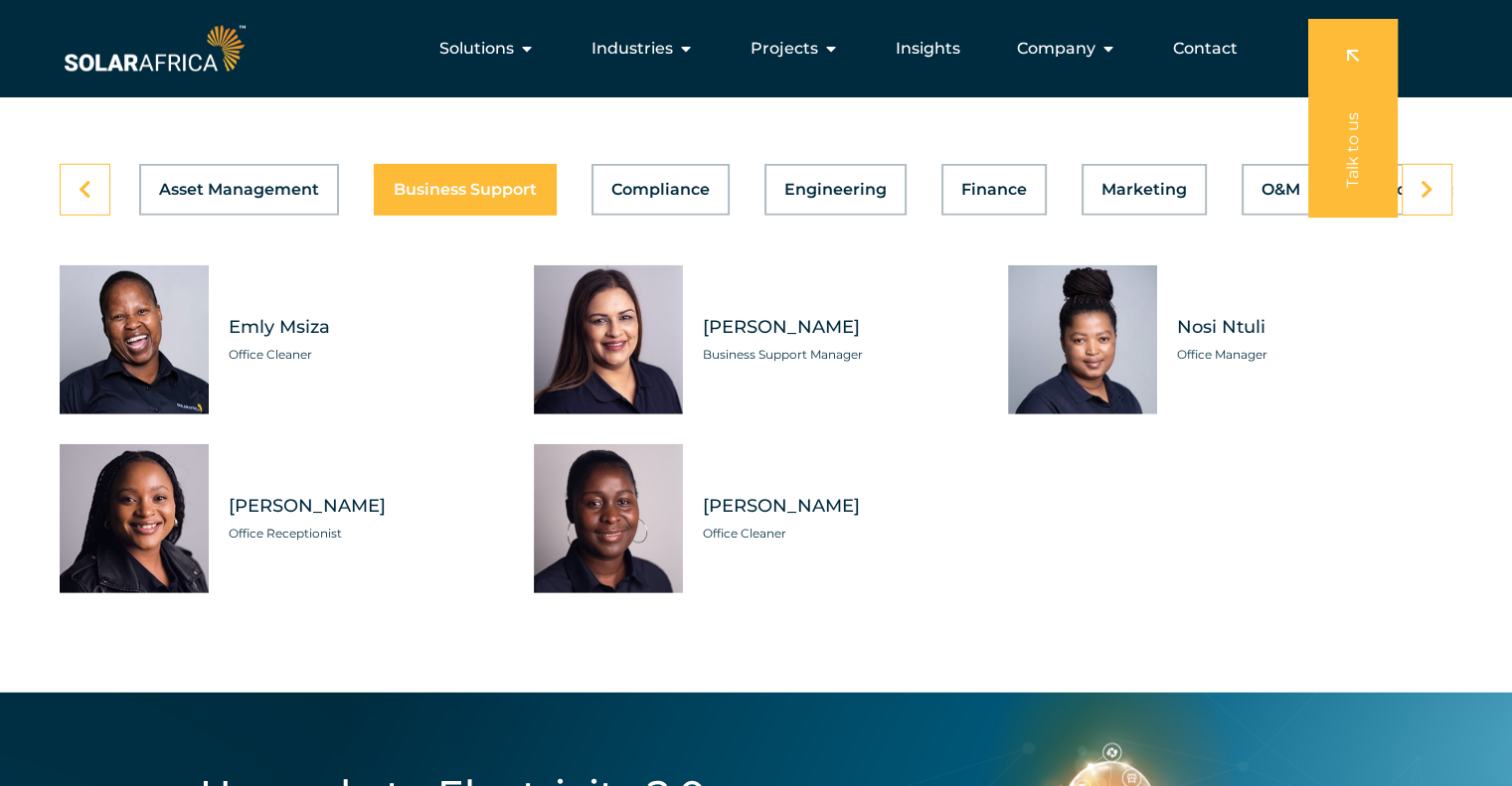
drag, startPoint x: 624, startPoint y: 160, endPoint x: 830, endPoint y: 561, distance: 450.8
click at [830, 561] on div "Asset Management Business Support Compliance Engineering Finance Marketing O&M …" at bounding box center [756, 379] width 1393 height 429
click at [671, 182] on span "Compliance" at bounding box center [661, 190] width 98 height 16
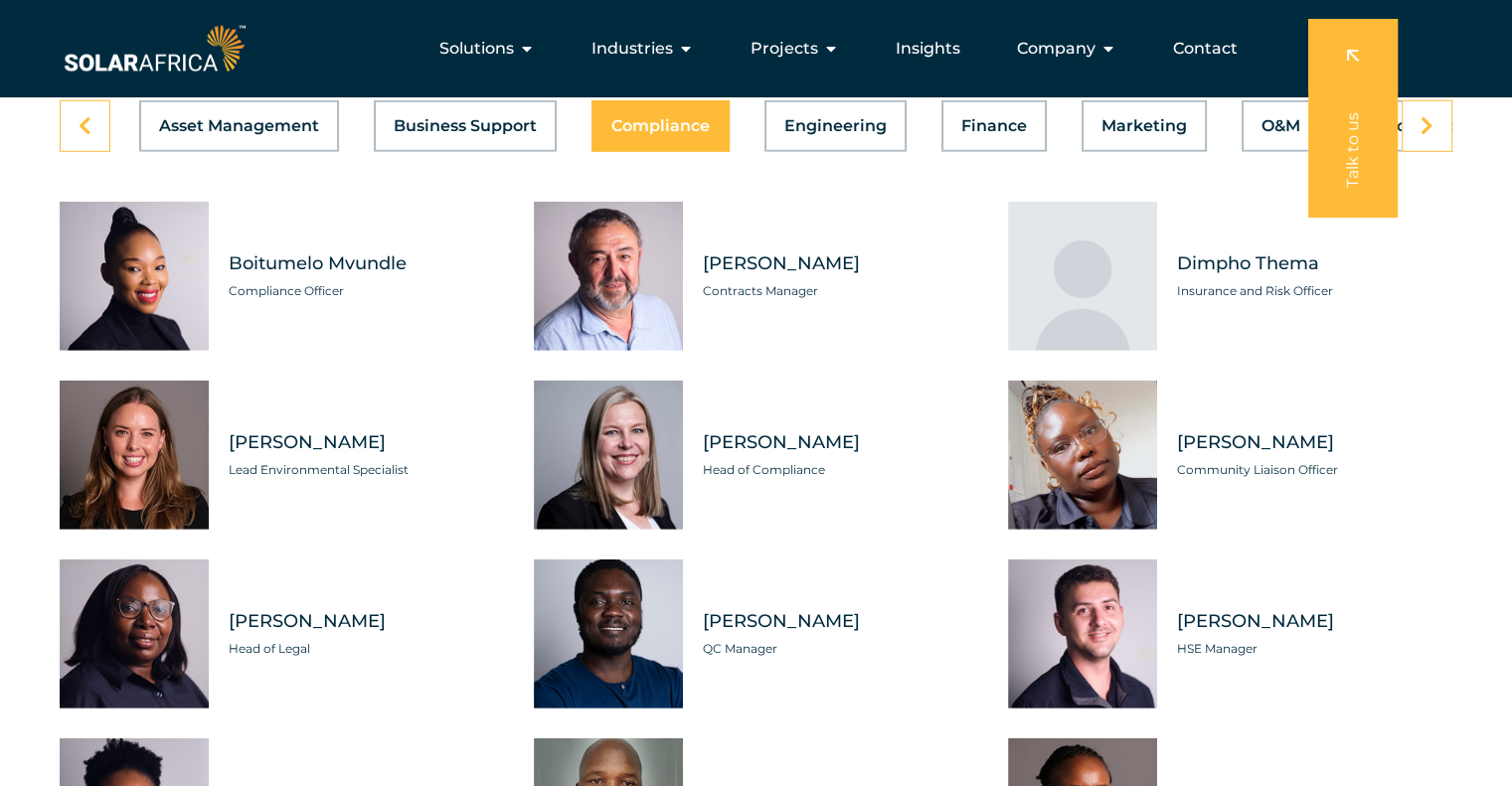
scroll to position [5694, 0]
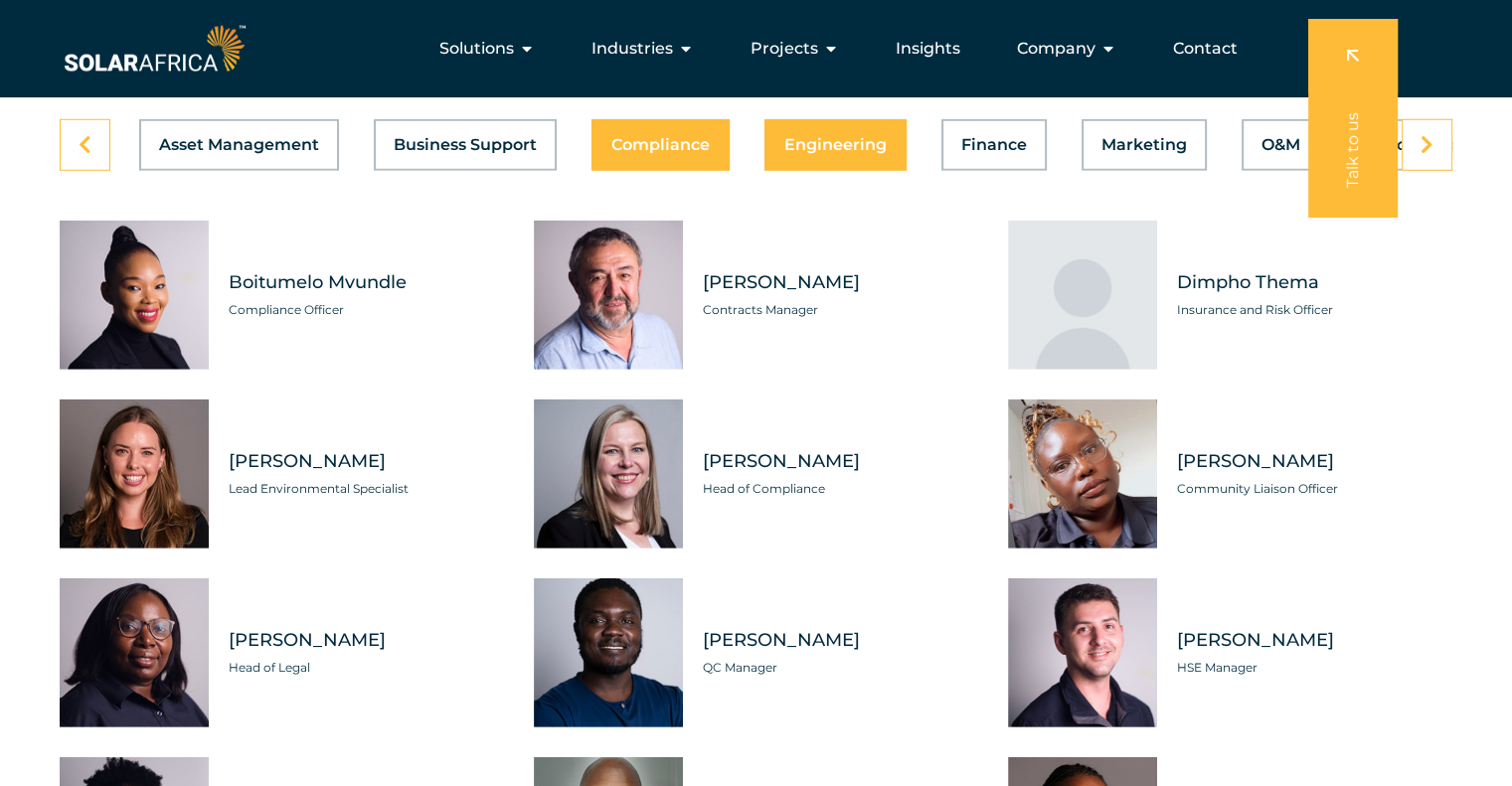
click at [792, 137] on span "Engineering" at bounding box center [835, 145] width 102 height 16
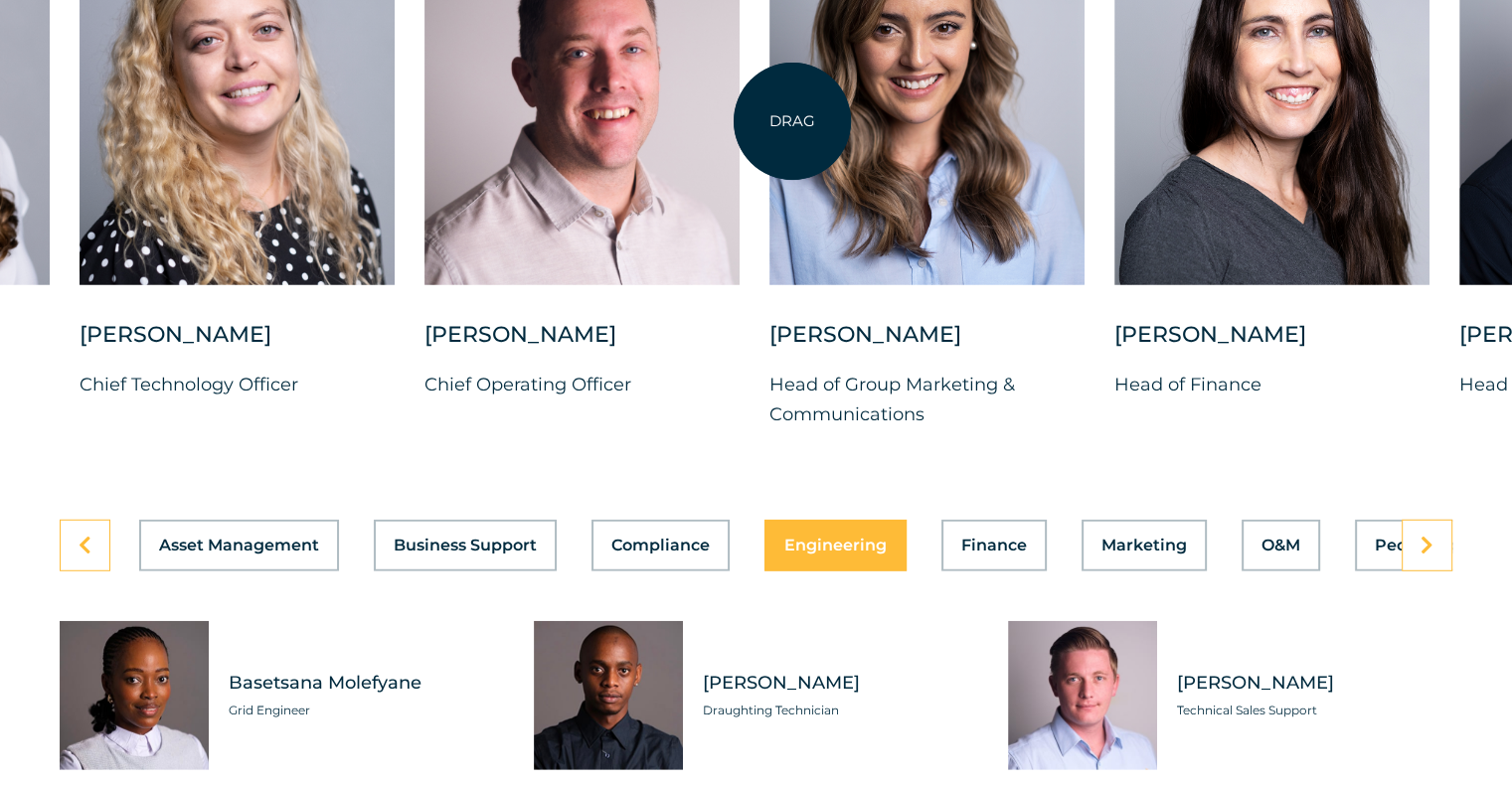
scroll to position [5293, 0]
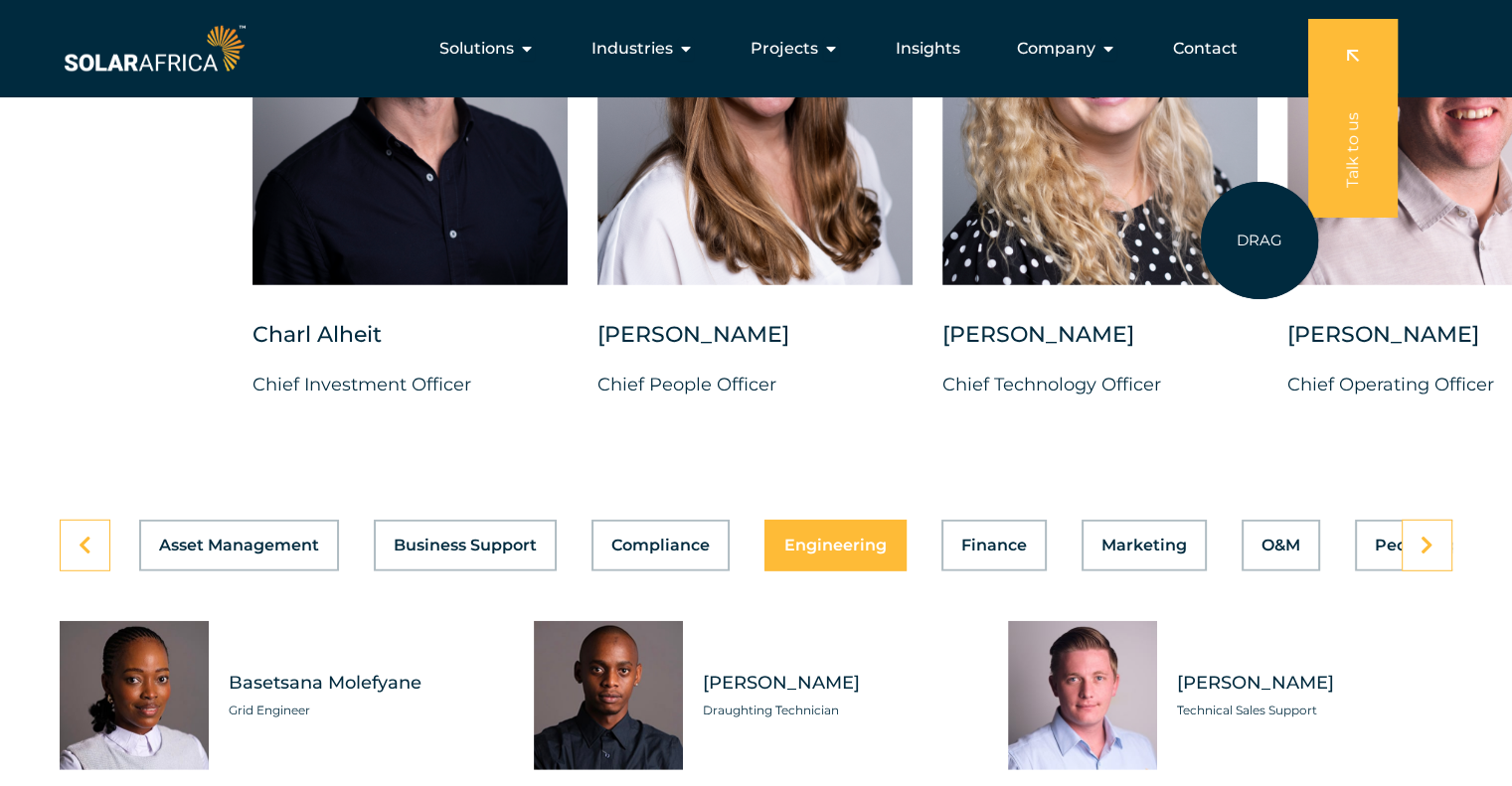
drag, startPoint x: 395, startPoint y: 206, endPoint x: 1259, endPoint y: 241, distance: 864.7
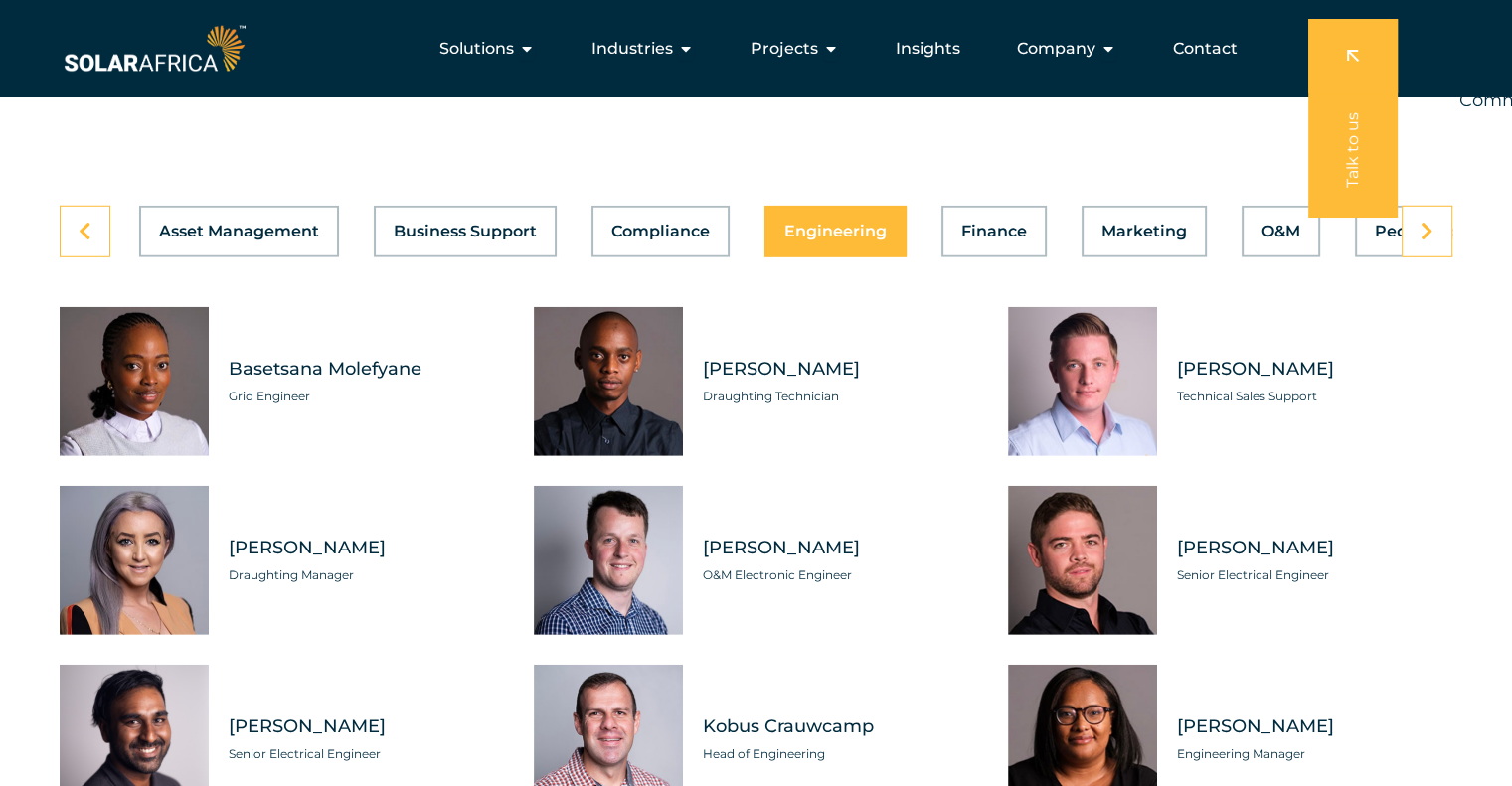
scroll to position [5522, 0]
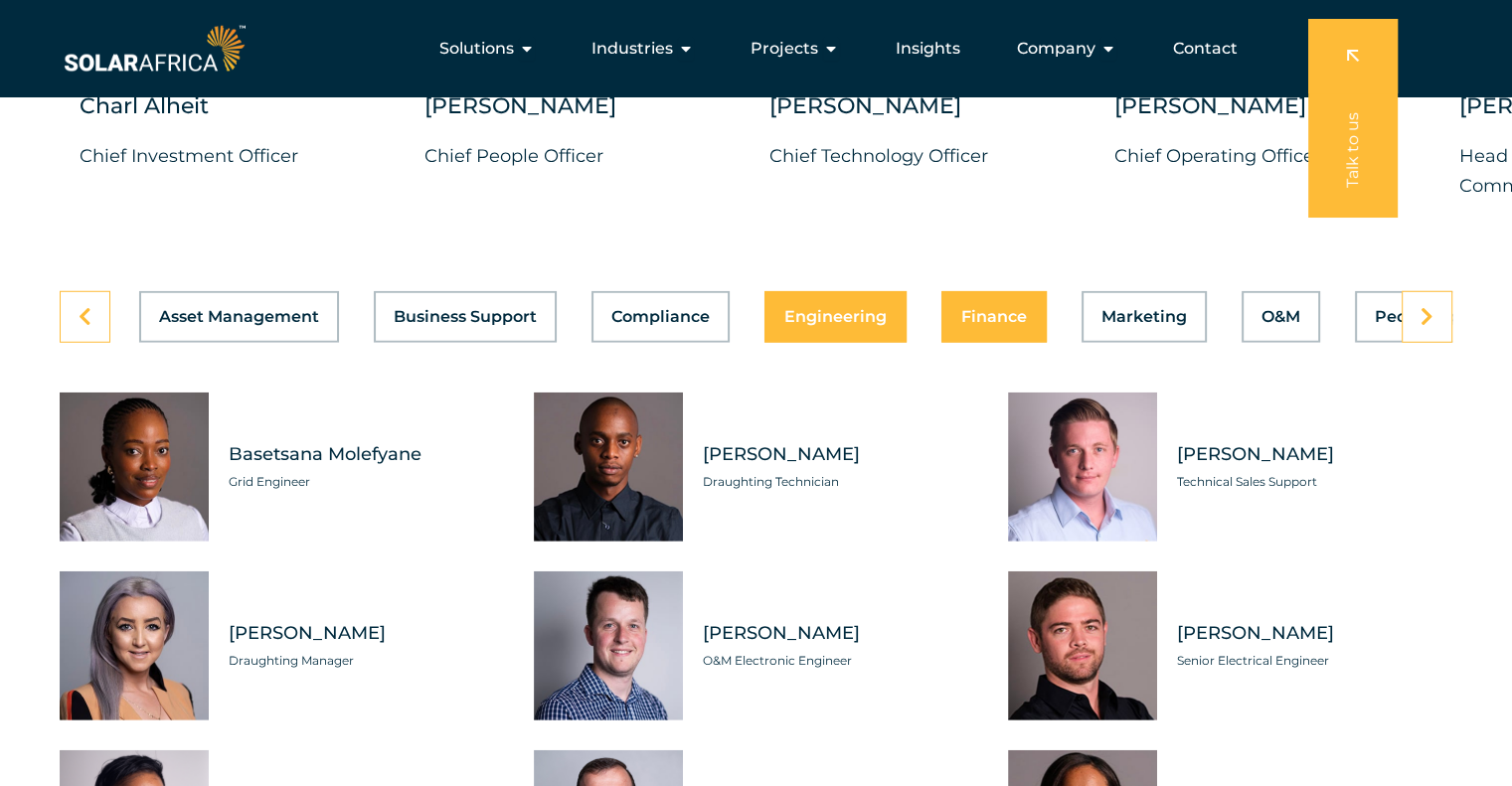
click at [999, 311] on button "Finance" at bounding box center [993, 317] width 105 height 52
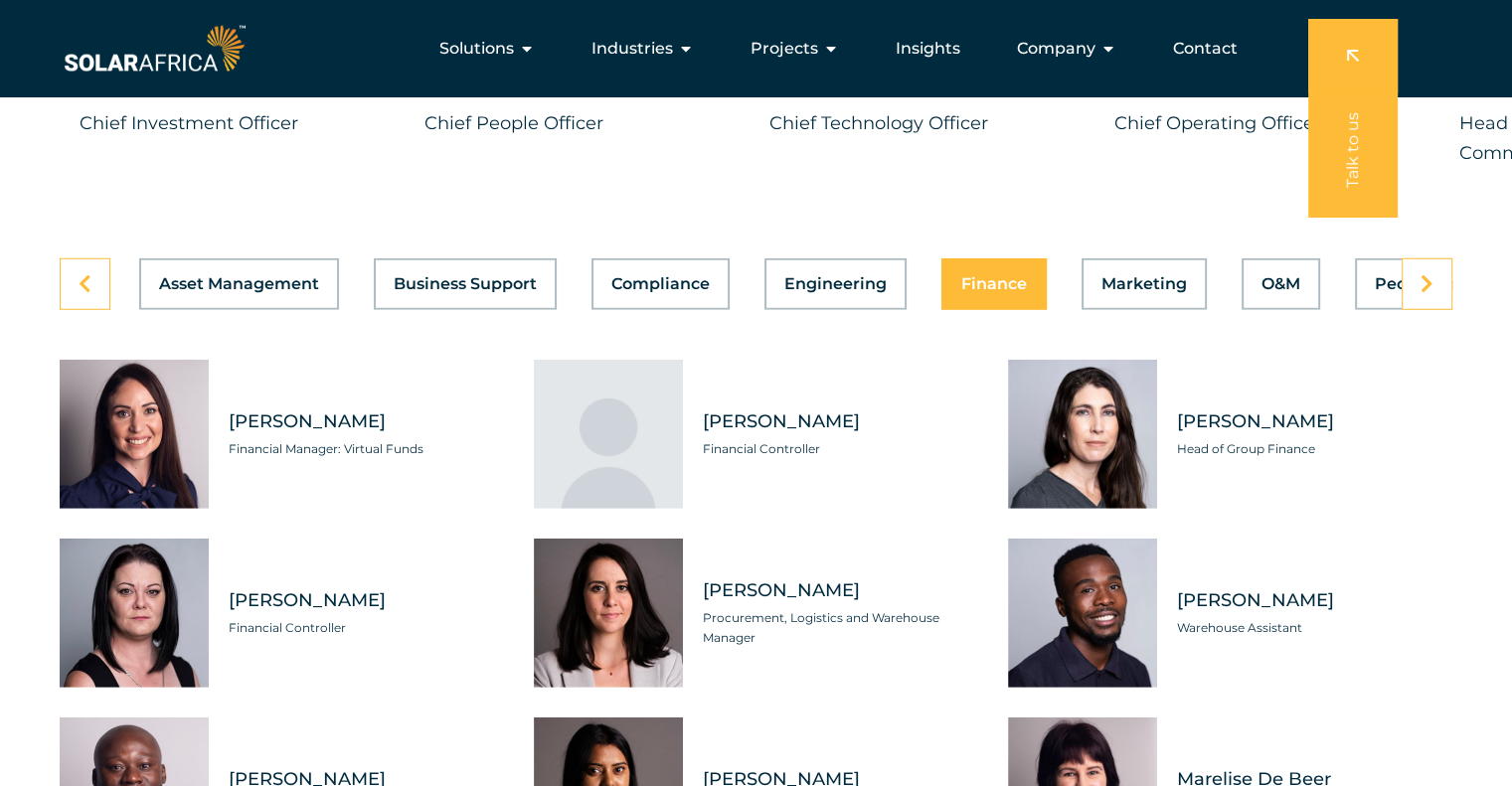
scroll to position [5553, 0]
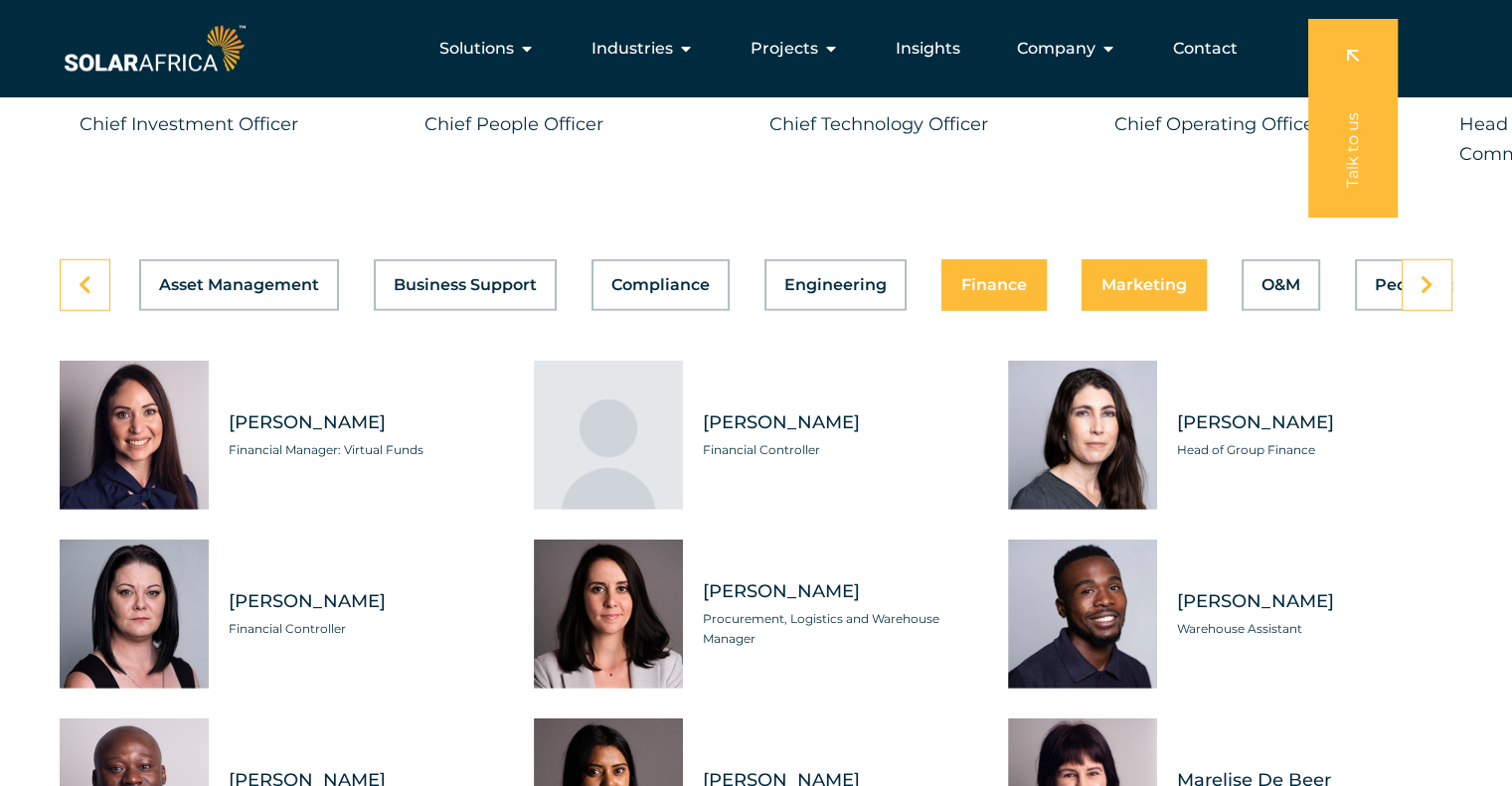
click at [1141, 260] on button "Marketing" at bounding box center [1143, 286] width 125 height 52
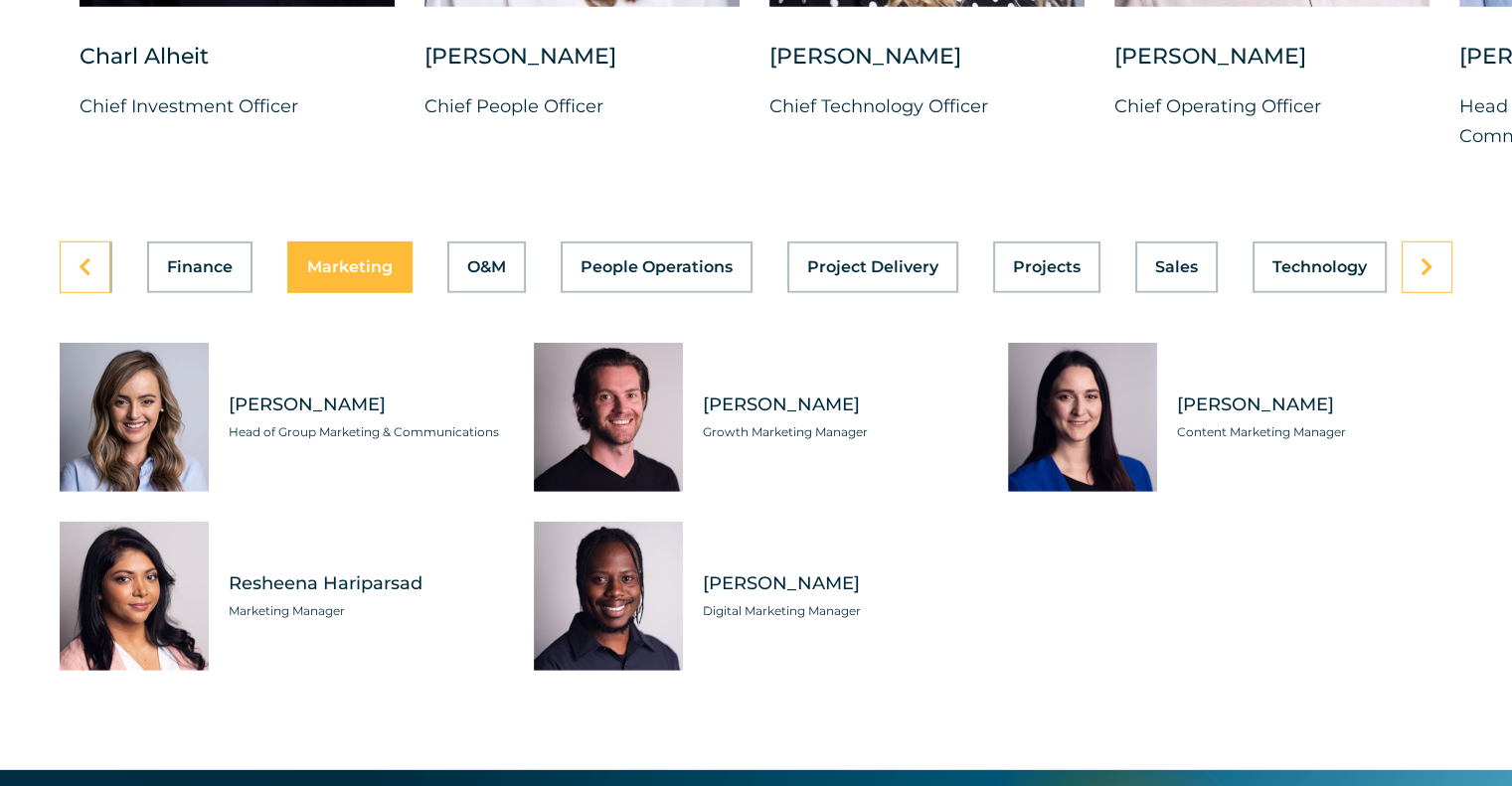
scroll to position [5574, 0]
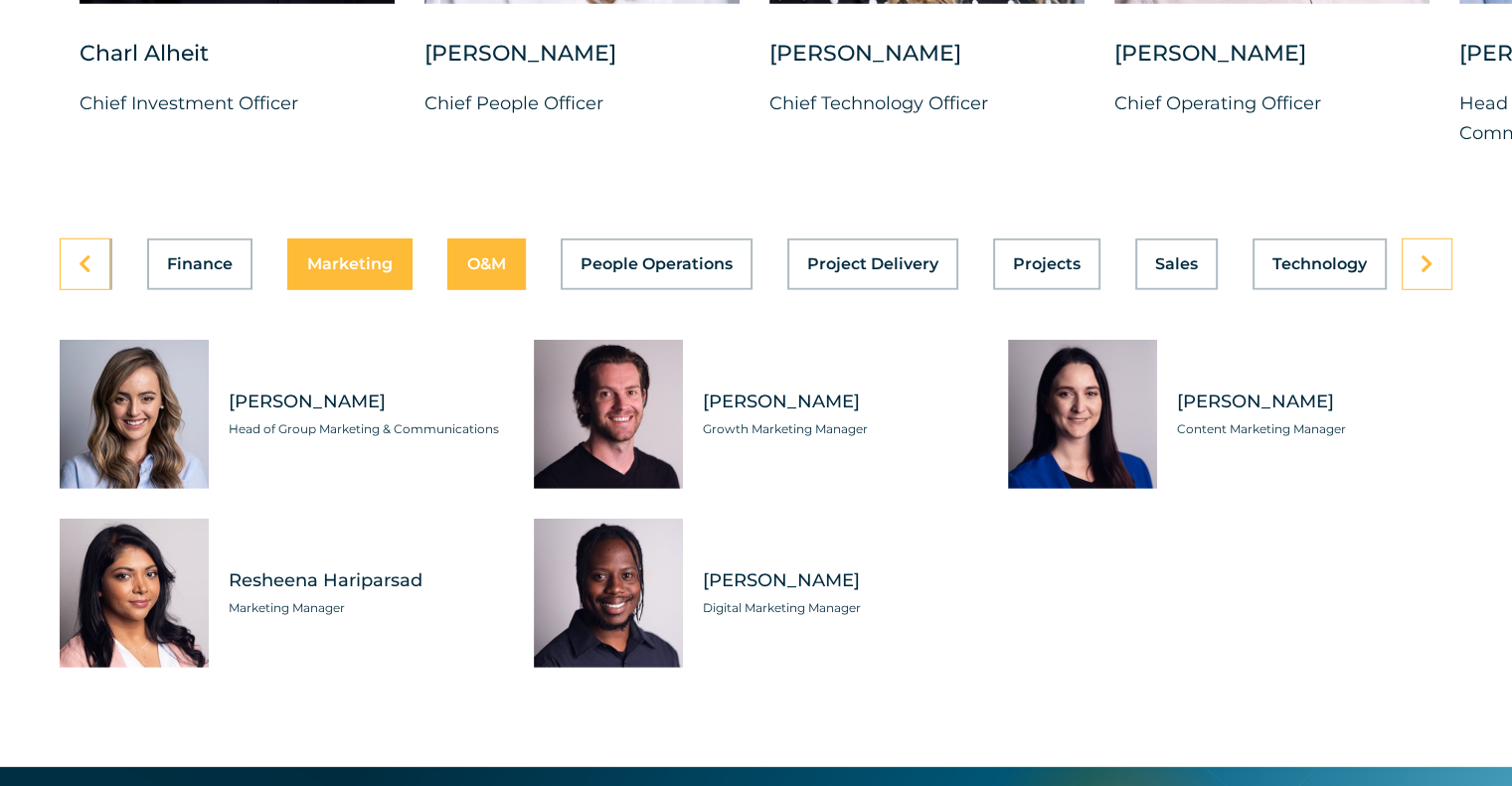
click at [488, 257] on span "O&M" at bounding box center [487, 265] width 39 height 16
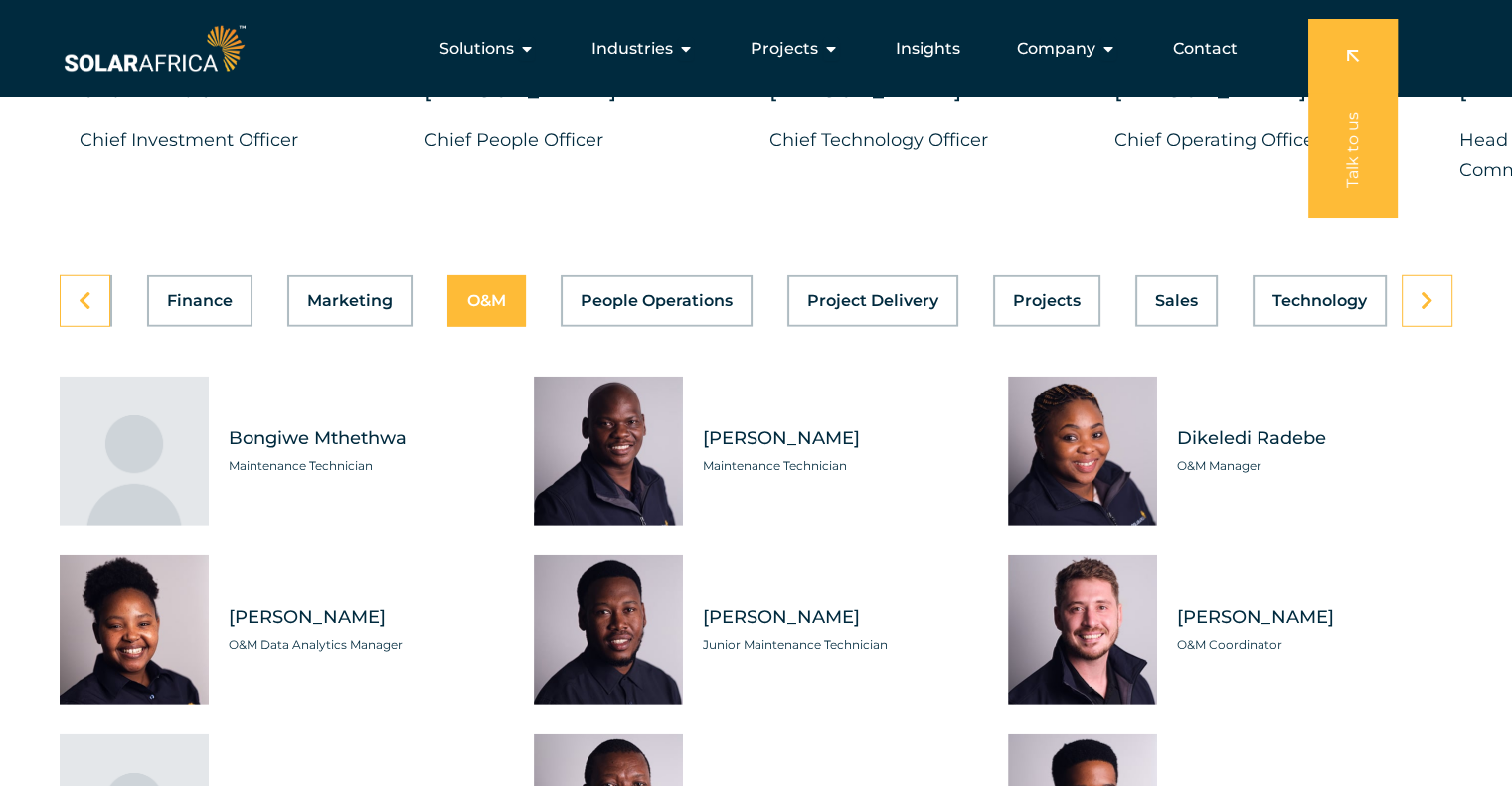
scroll to position [5532, 0]
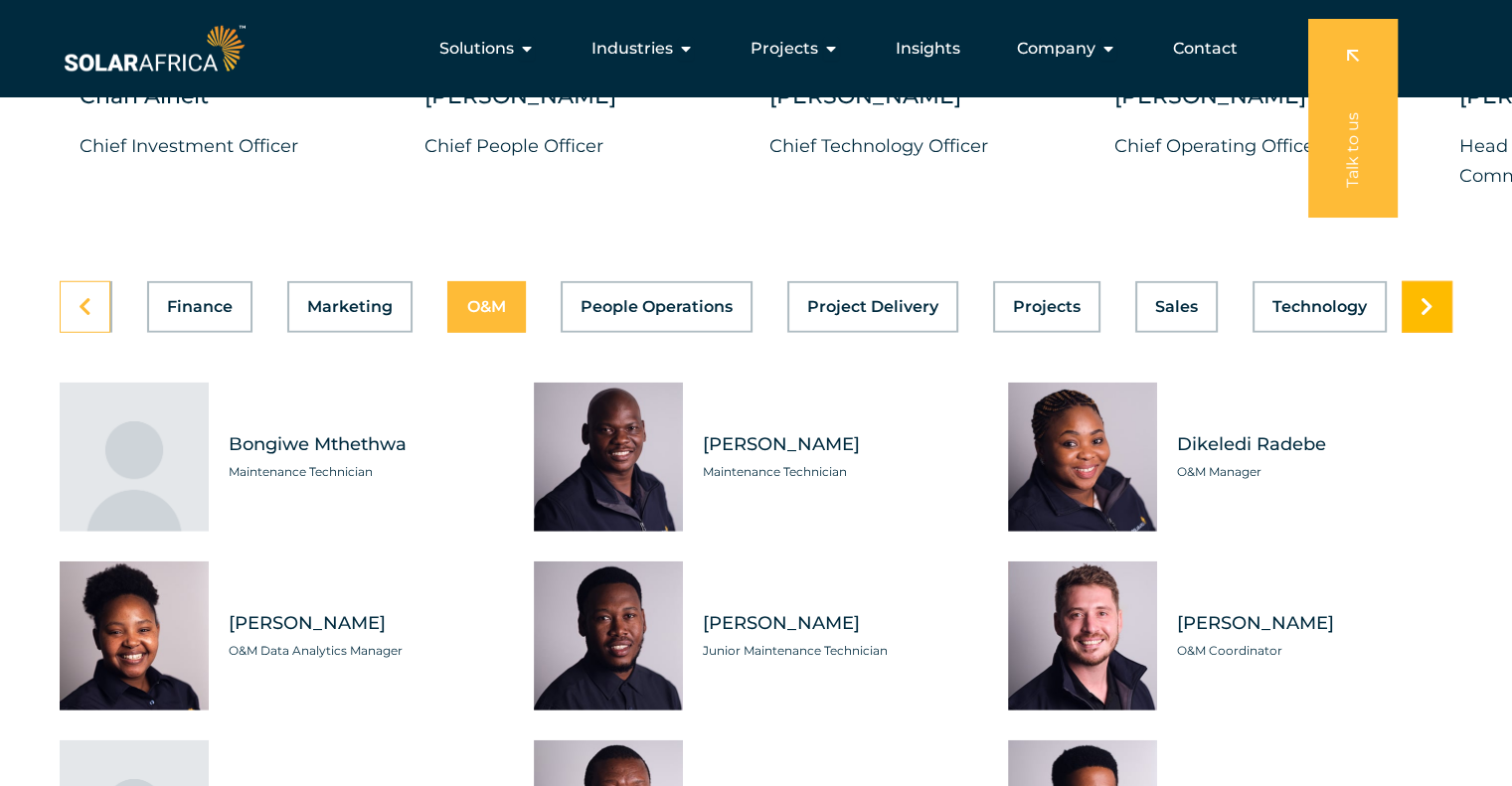
click at [1427, 303] on link at bounding box center [1427, 308] width 51 height 52
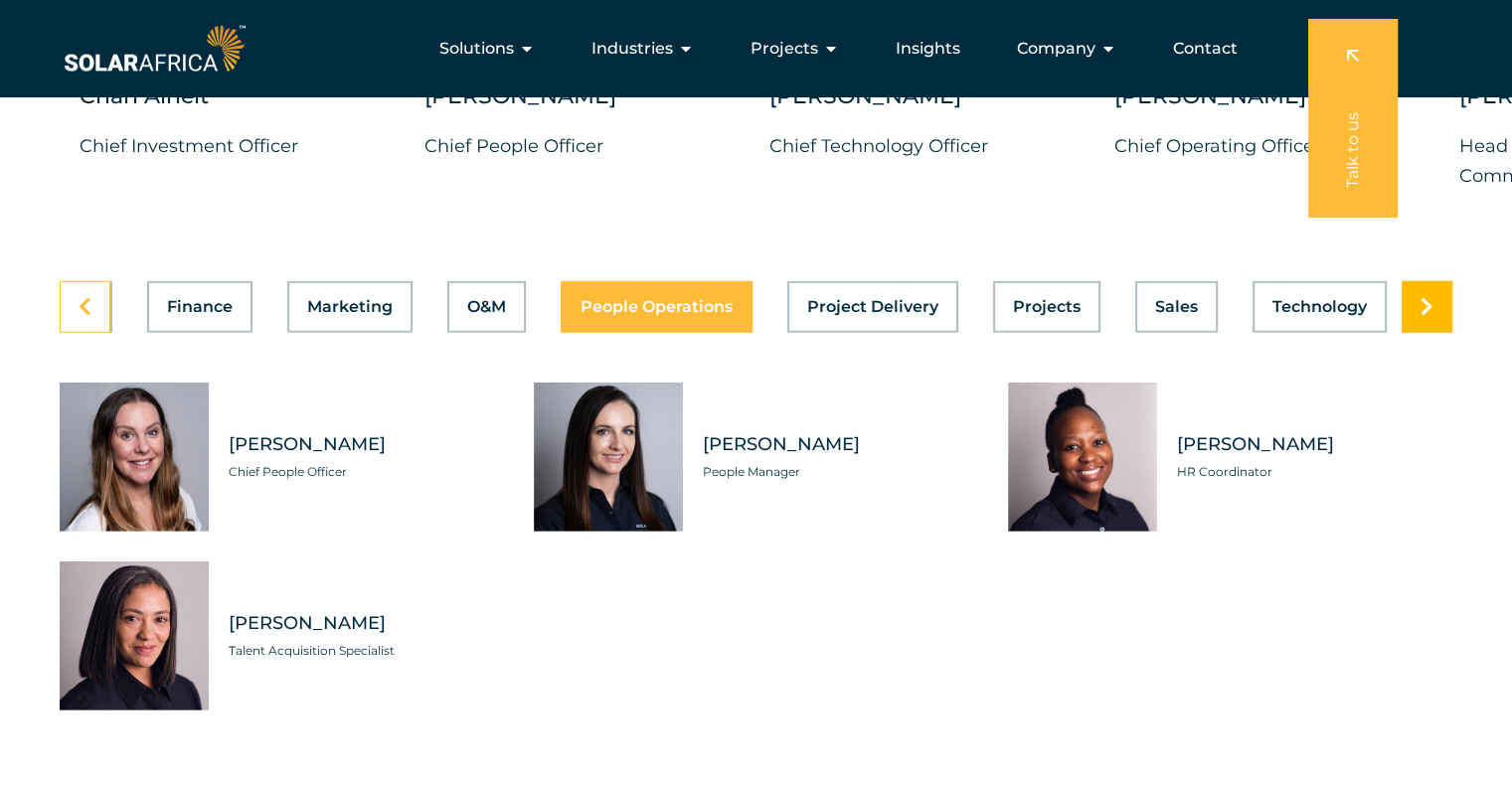
scroll to position [0, 794]
click at [1427, 303] on link at bounding box center [1427, 308] width 51 height 52
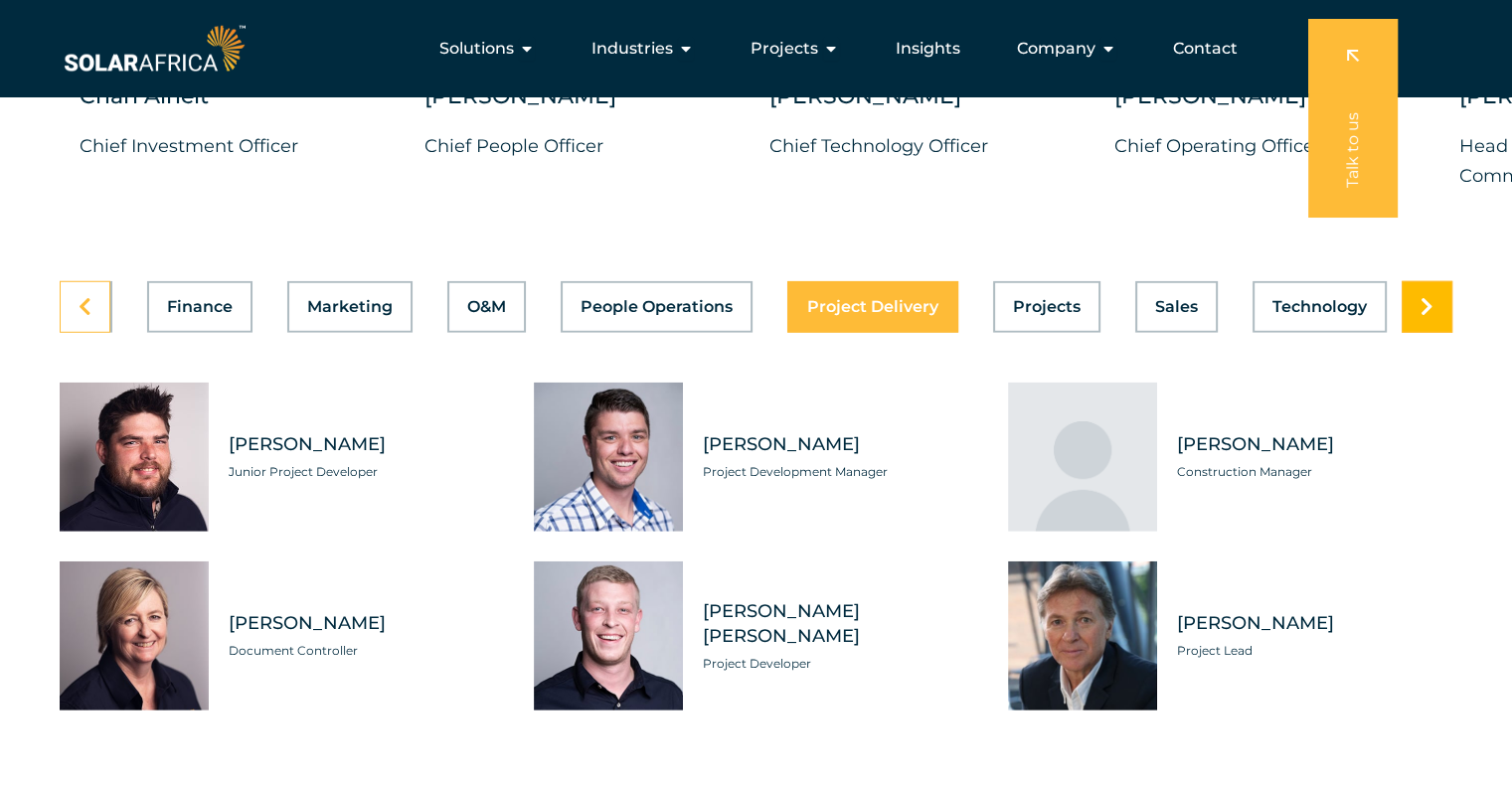
click at [1427, 303] on link at bounding box center [1427, 308] width 51 height 52
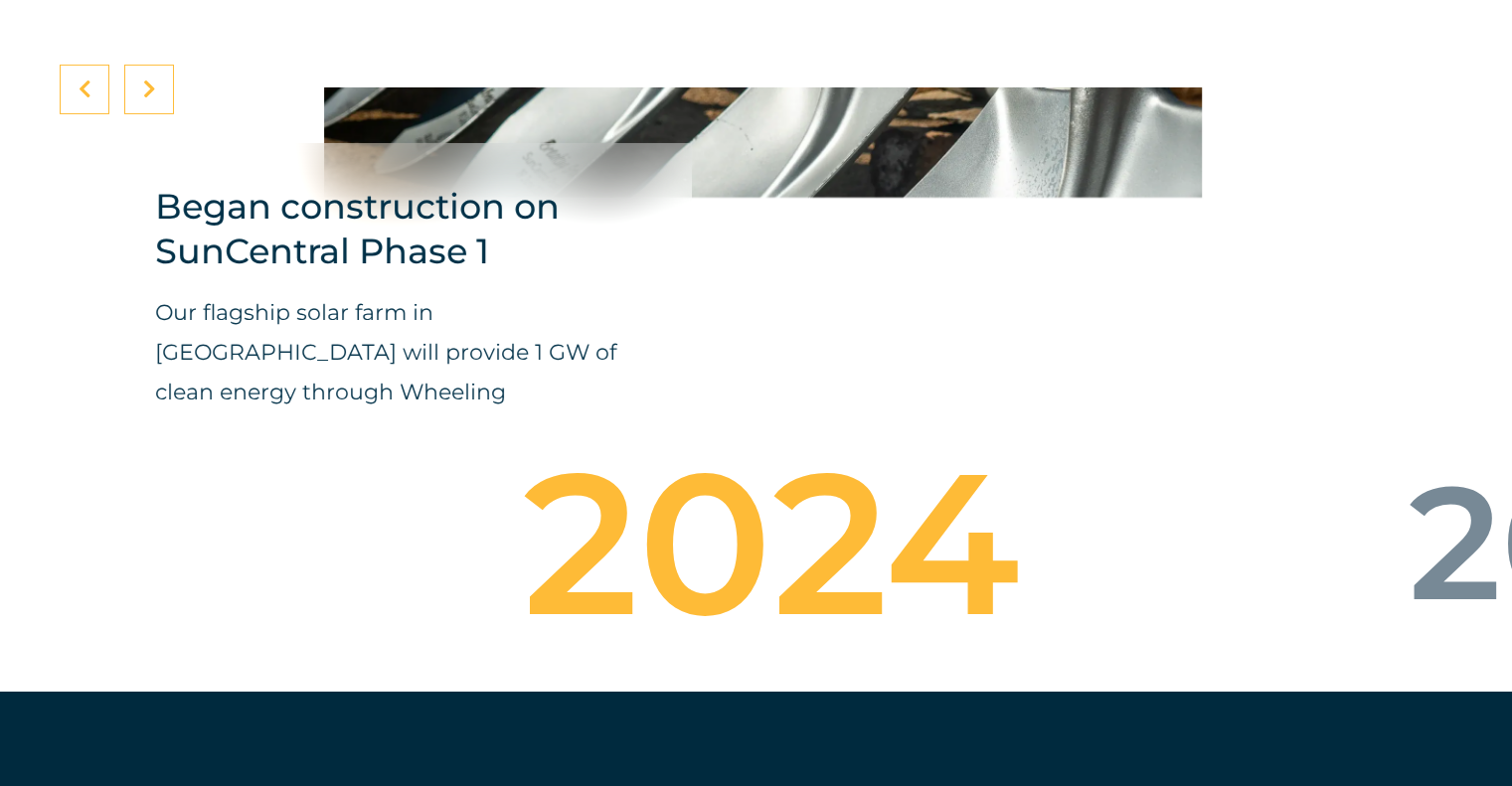
scroll to position [7512, 0]
